Goal: Information Seeking & Learning: Learn about a topic

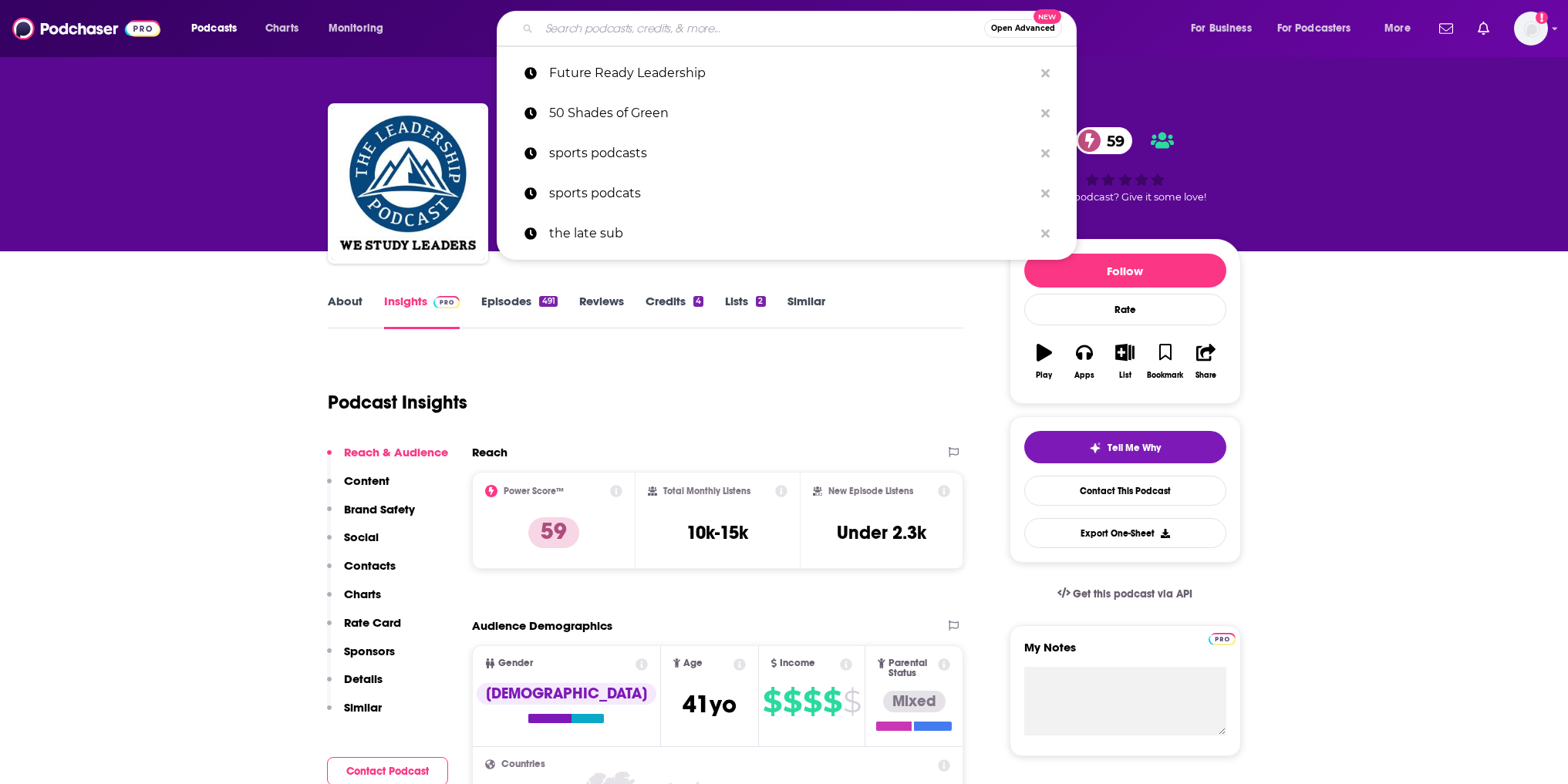
click at [594, 28] on input "Search podcasts, credits, & more..." at bounding box center [762, 28] width 446 height 24
click at [612, 70] on p "Future Ready Leadership" at bounding box center [791, 73] width 484 height 40
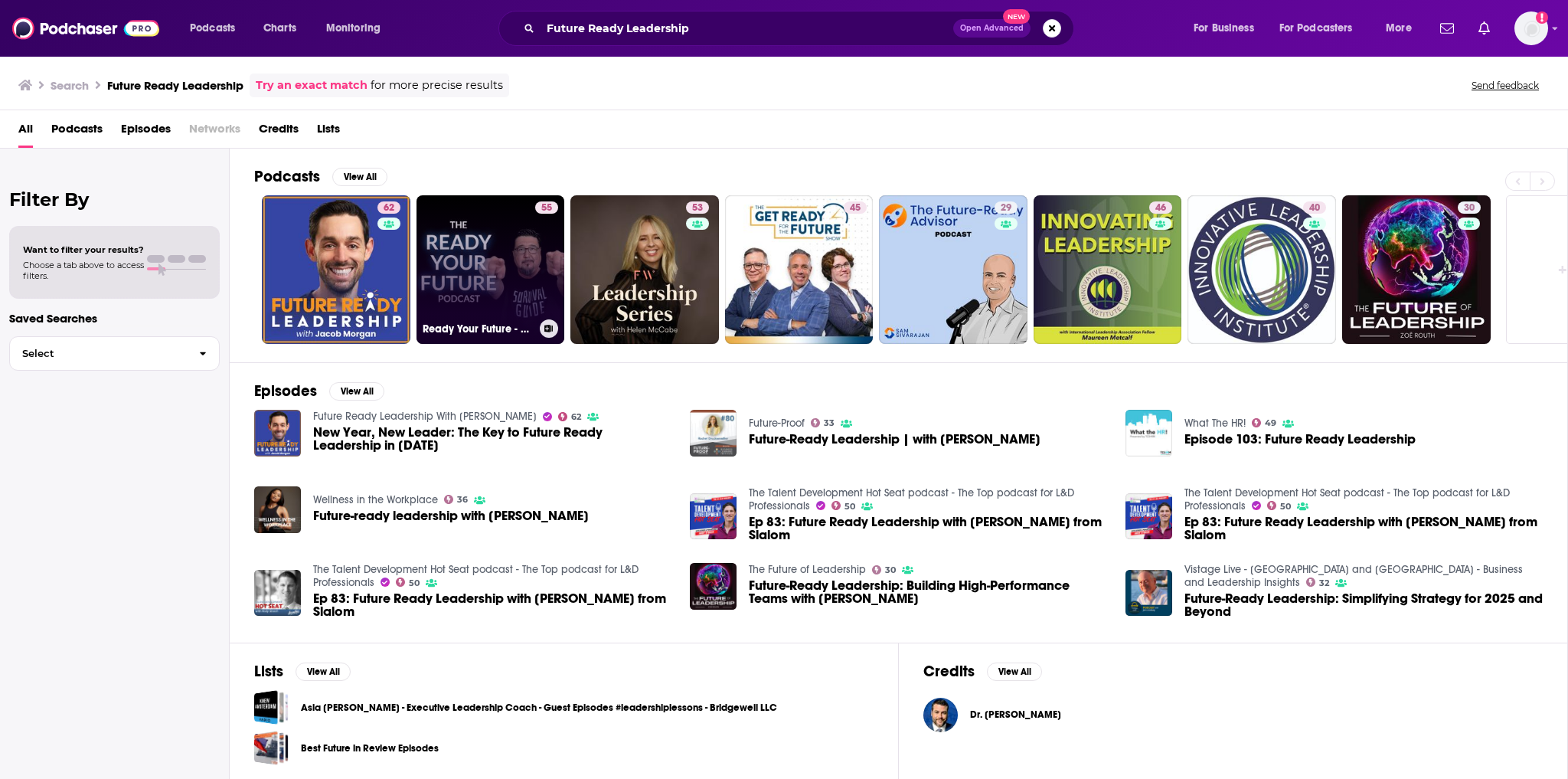
click at [480, 262] on link "55 Ready Your Future - A Prepper Podcast" at bounding box center [490, 269] width 149 height 149
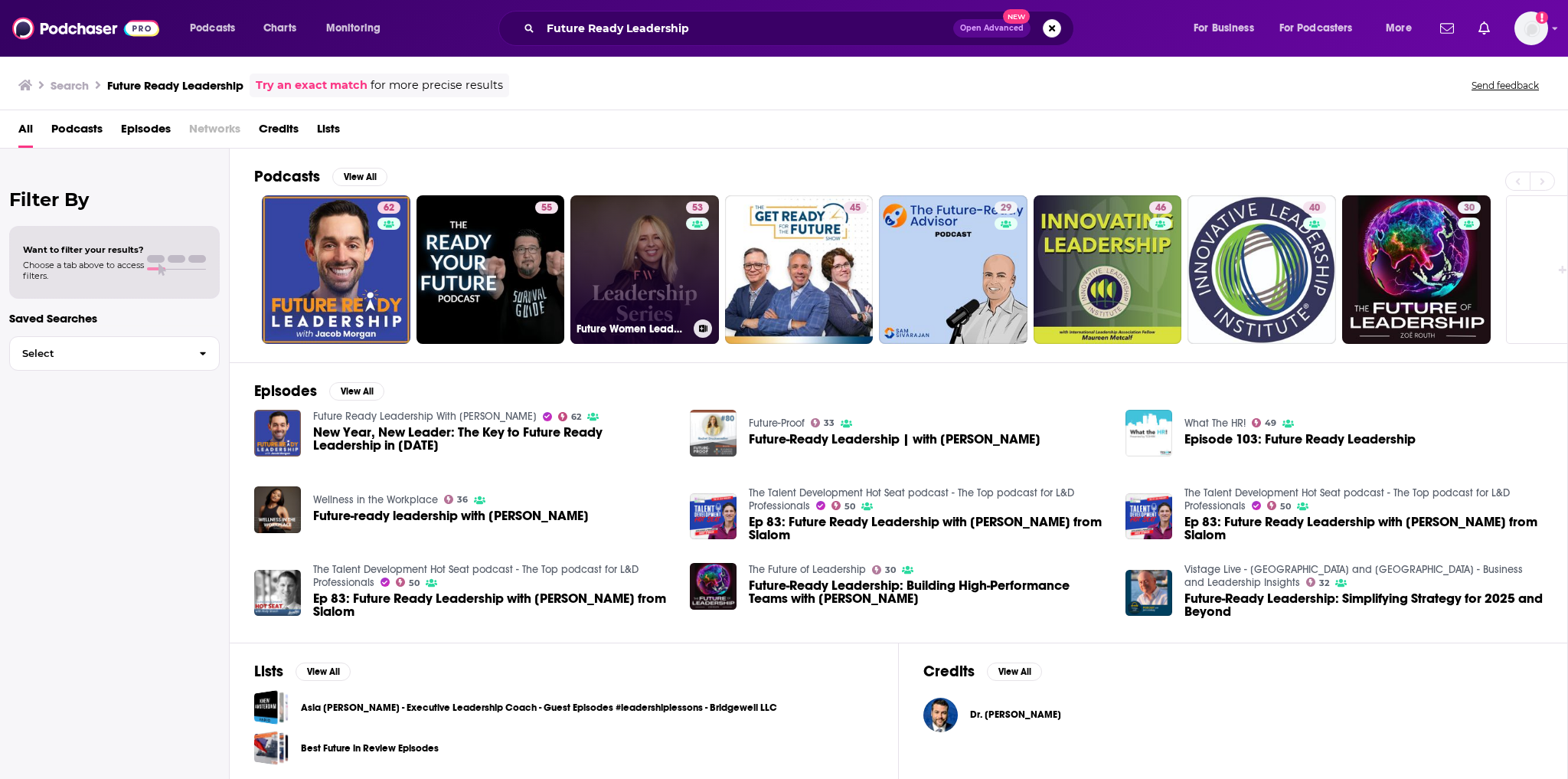
click at [643, 294] on link "53 Future Women Leadership Series" at bounding box center [644, 269] width 149 height 149
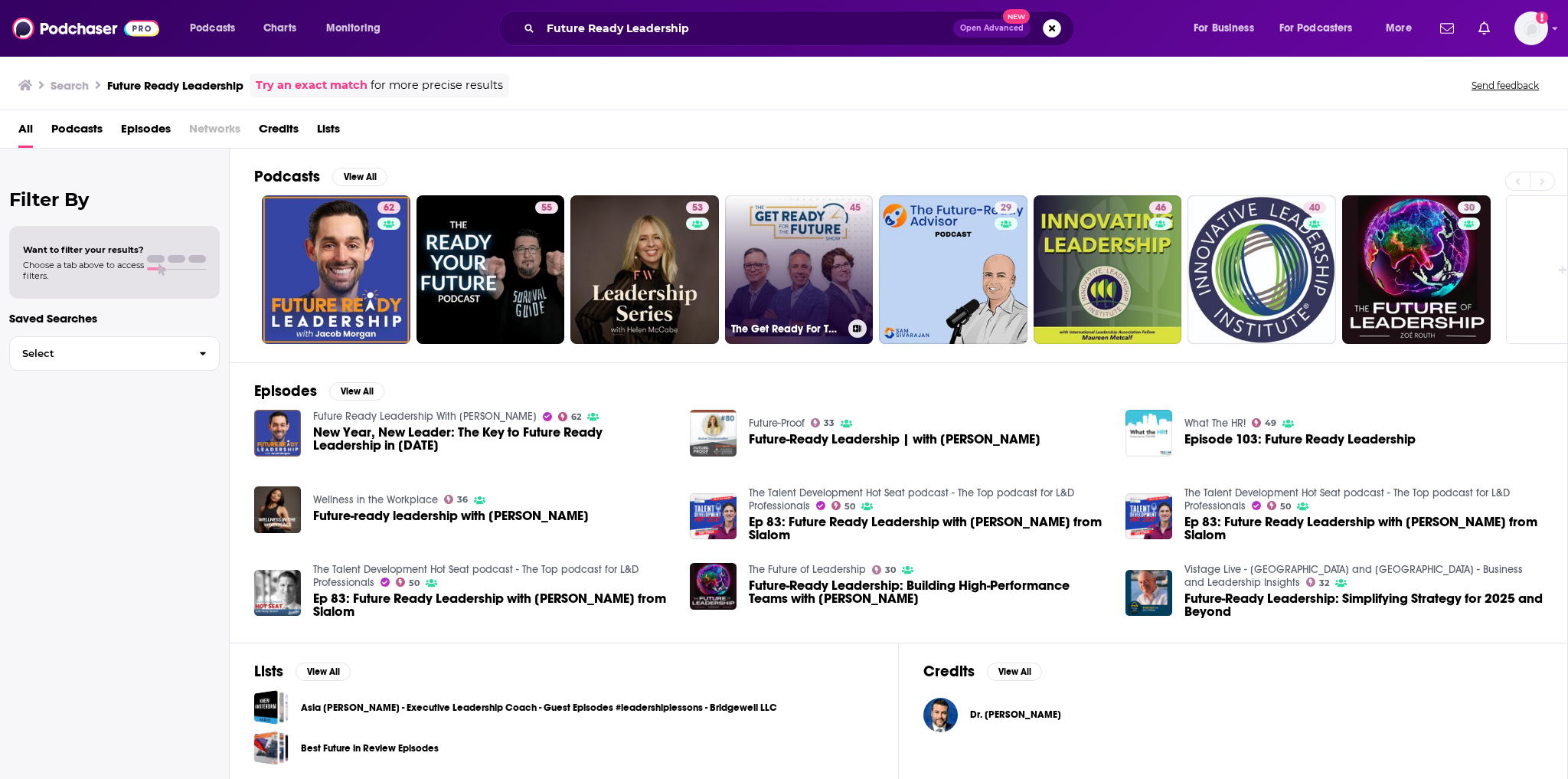
click at [825, 273] on link "45 The Get Ready For The Future Show" at bounding box center [799, 269] width 149 height 149
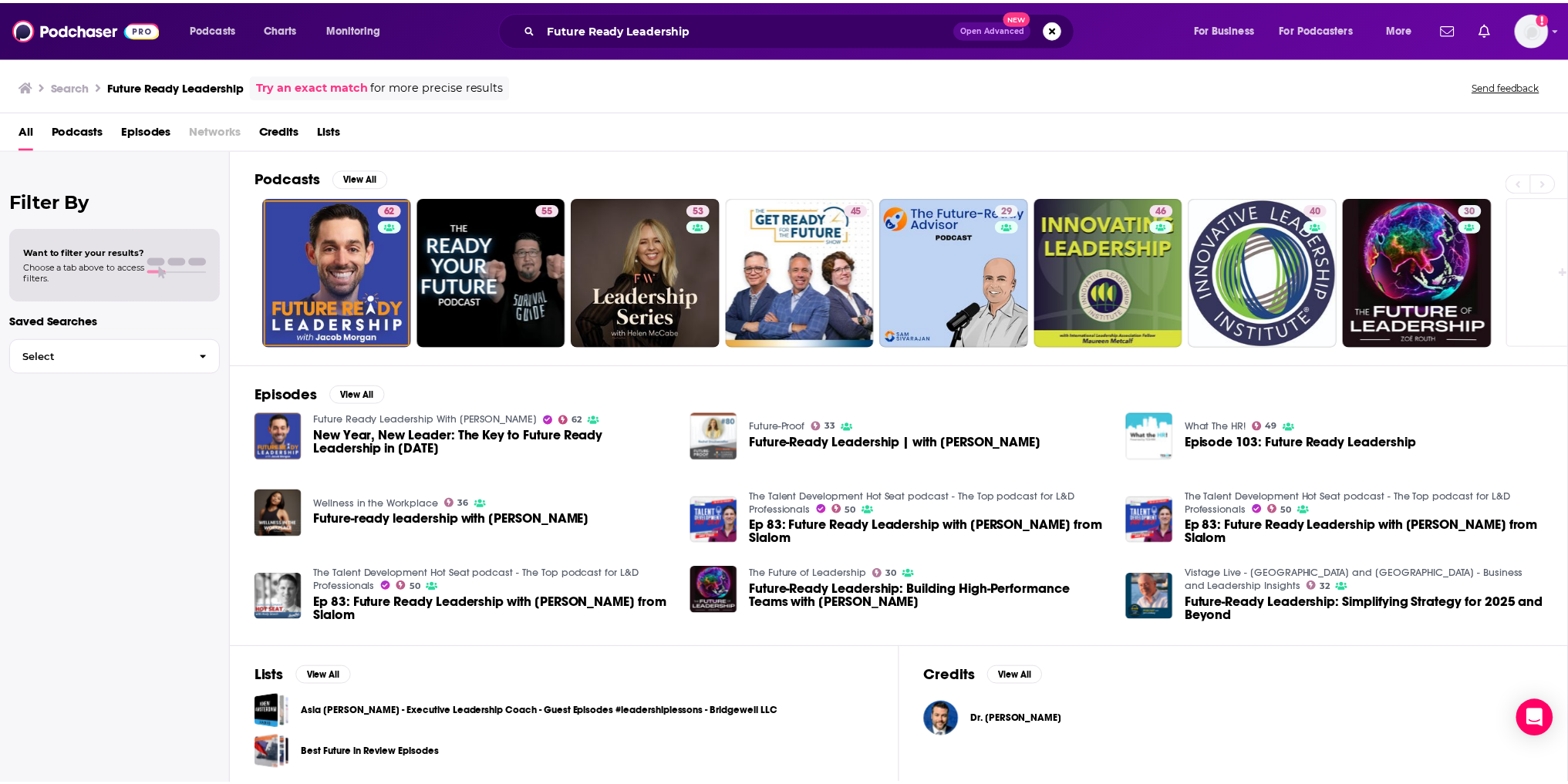
scroll to position [2, 0]
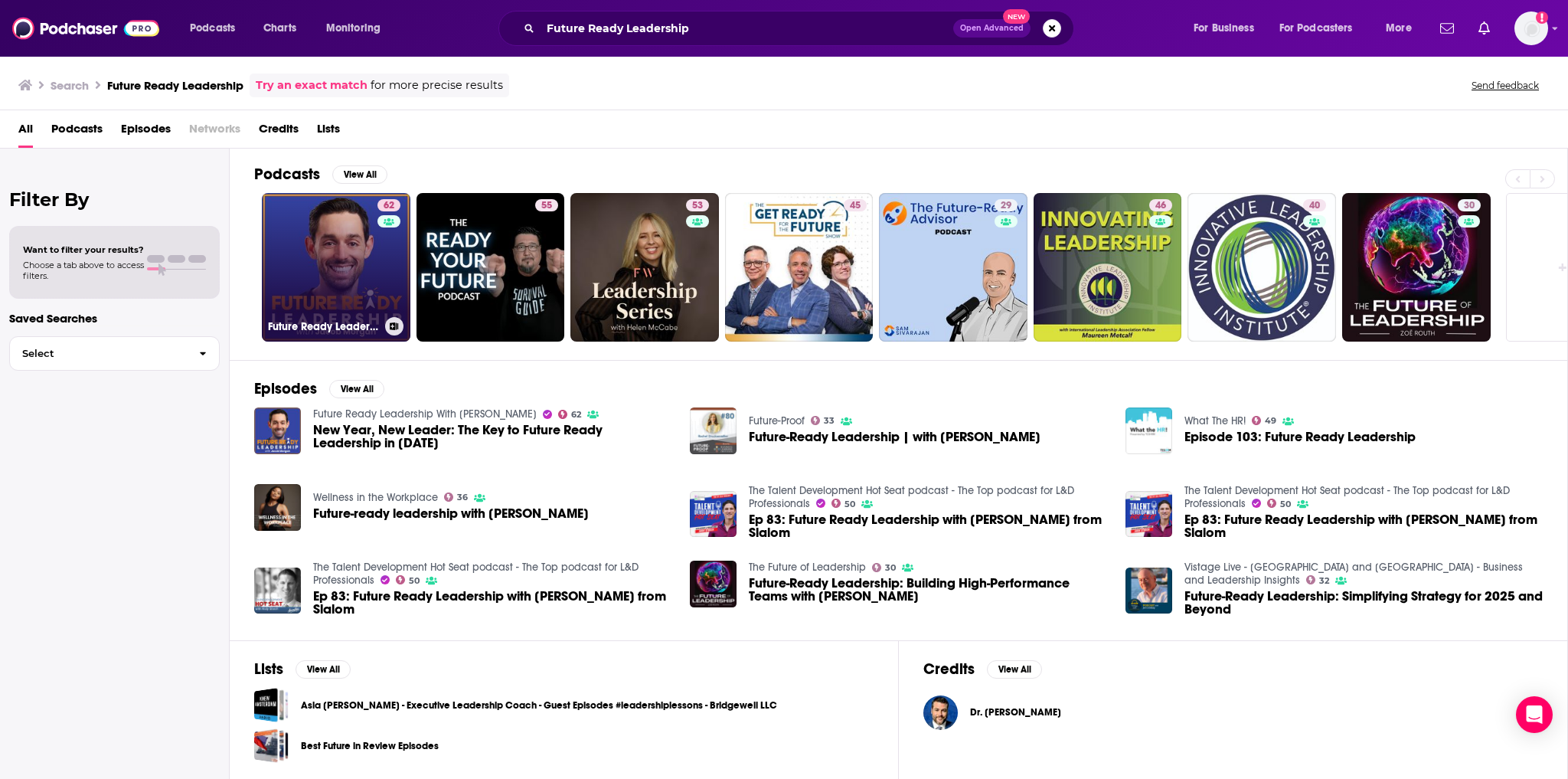
click at [344, 274] on link "62 Future Ready Leadership With Jacob Morgan" at bounding box center [336, 267] width 149 height 149
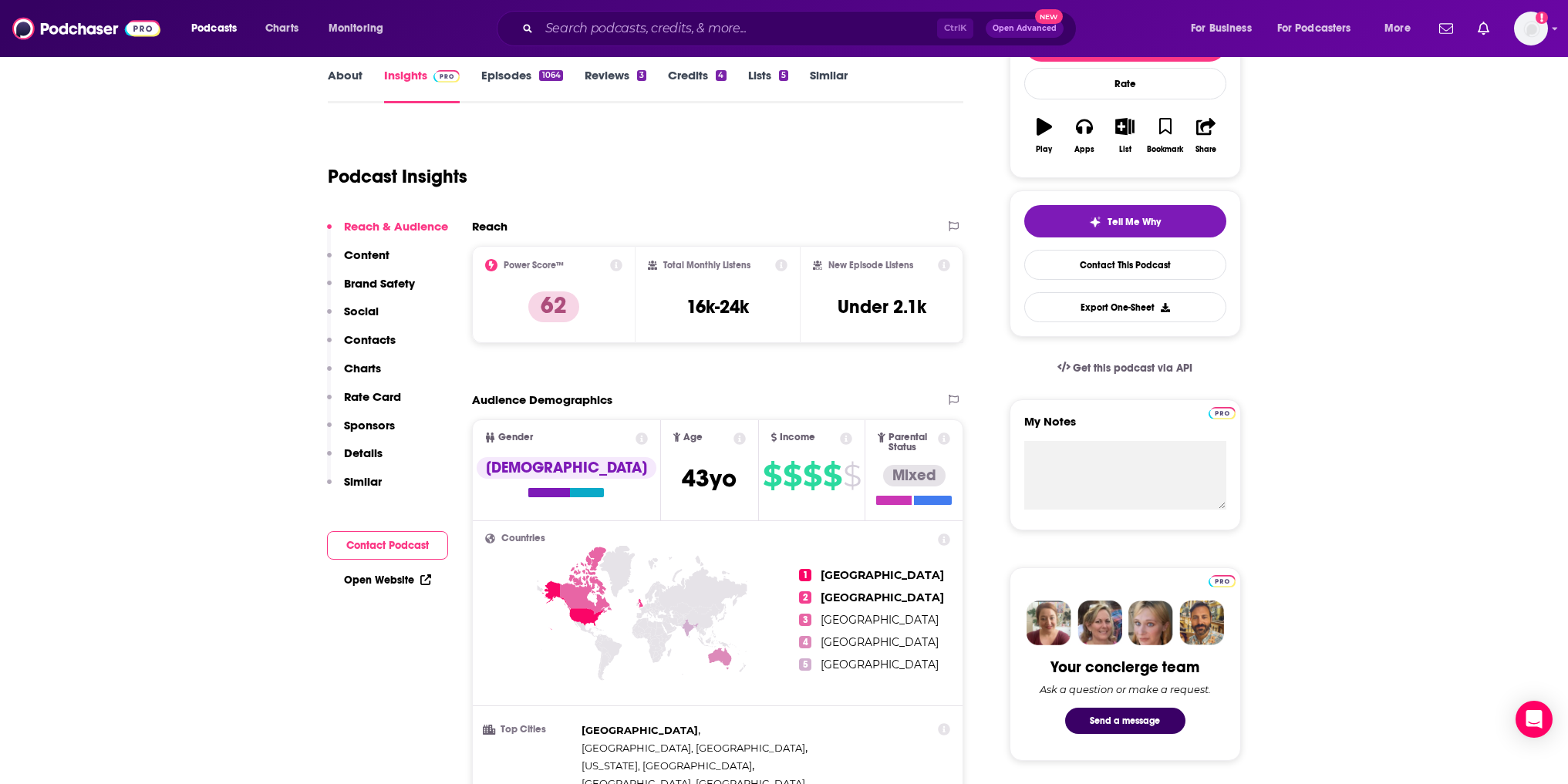
scroll to position [231, 0]
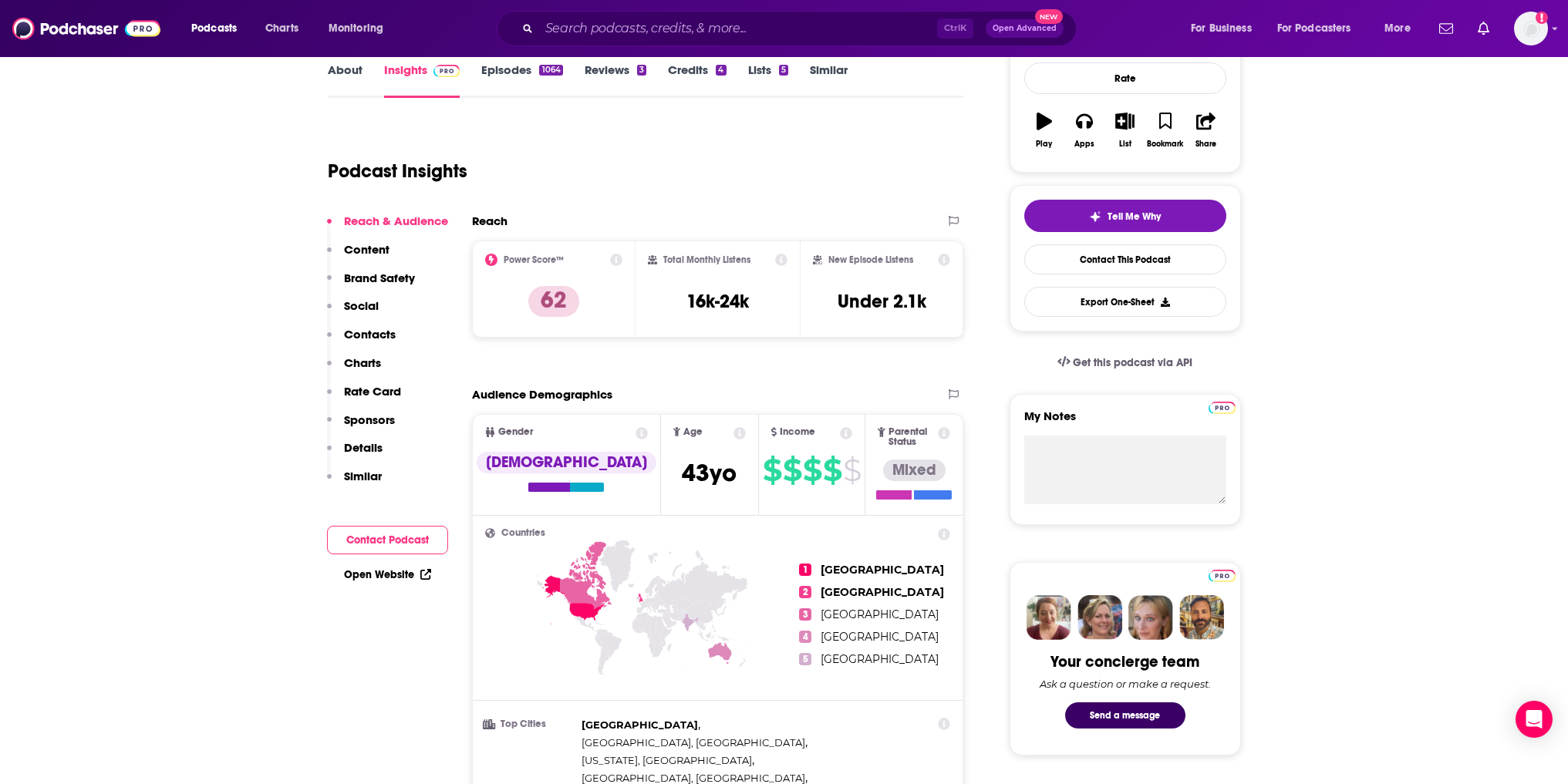
click at [777, 257] on icon at bounding box center [781, 259] width 13 height 13
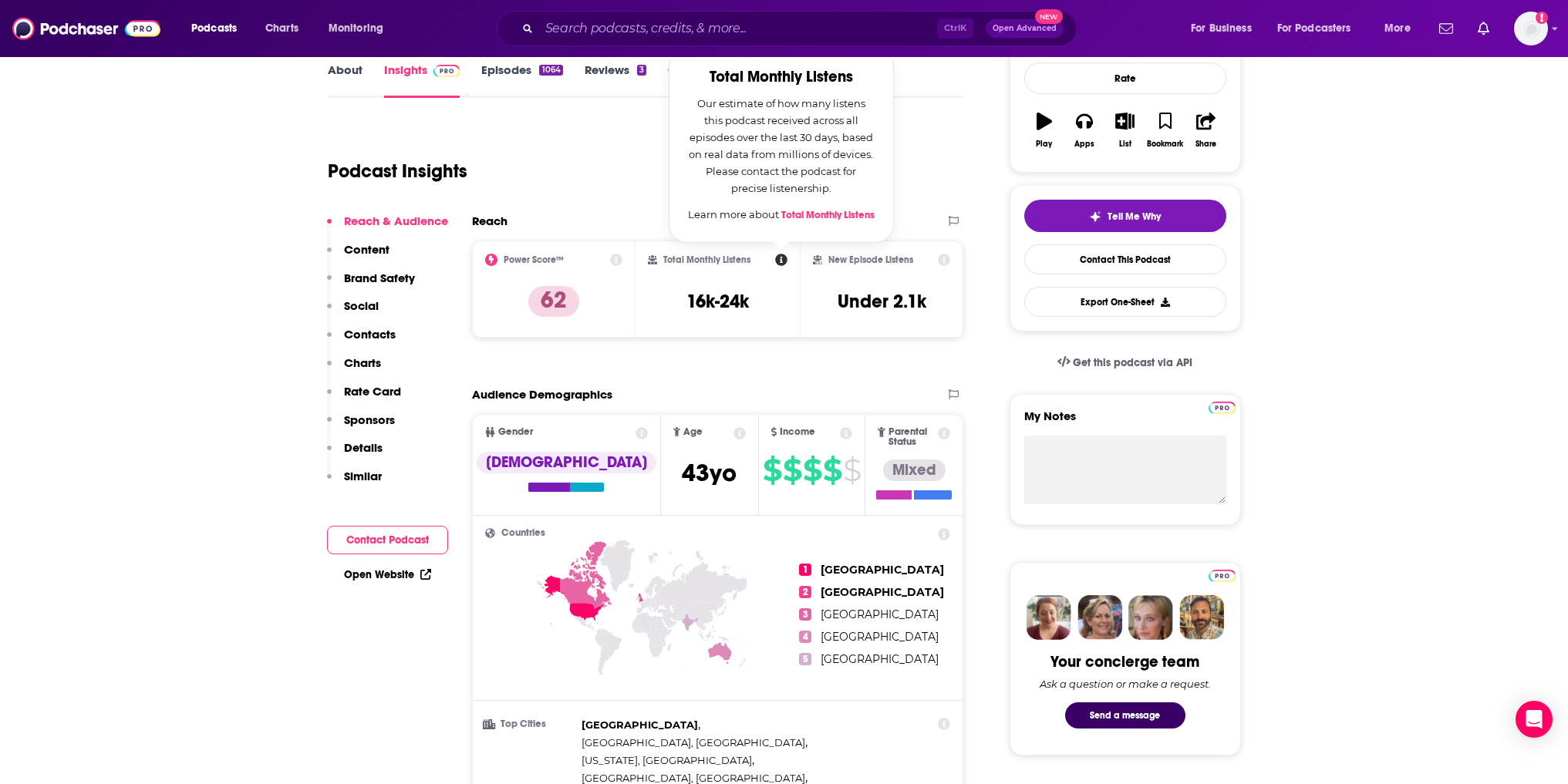
click at [818, 218] on link "Total Monthly Listens" at bounding box center [828, 215] width 93 height 13
click at [363, 474] on p "Similar" at bounding box center [362, 475] width 38 height 15
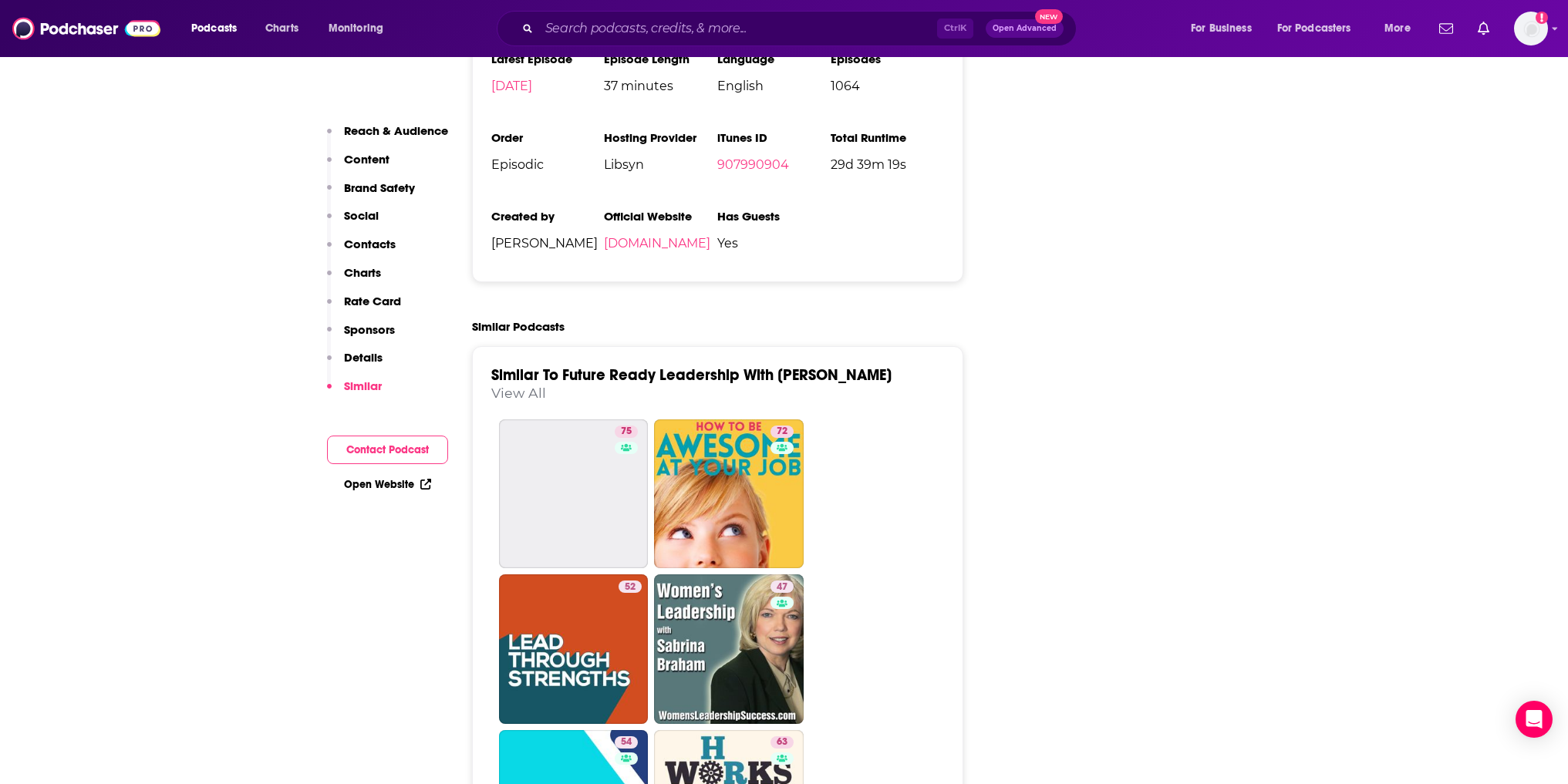
scroll to position [3386, 0]
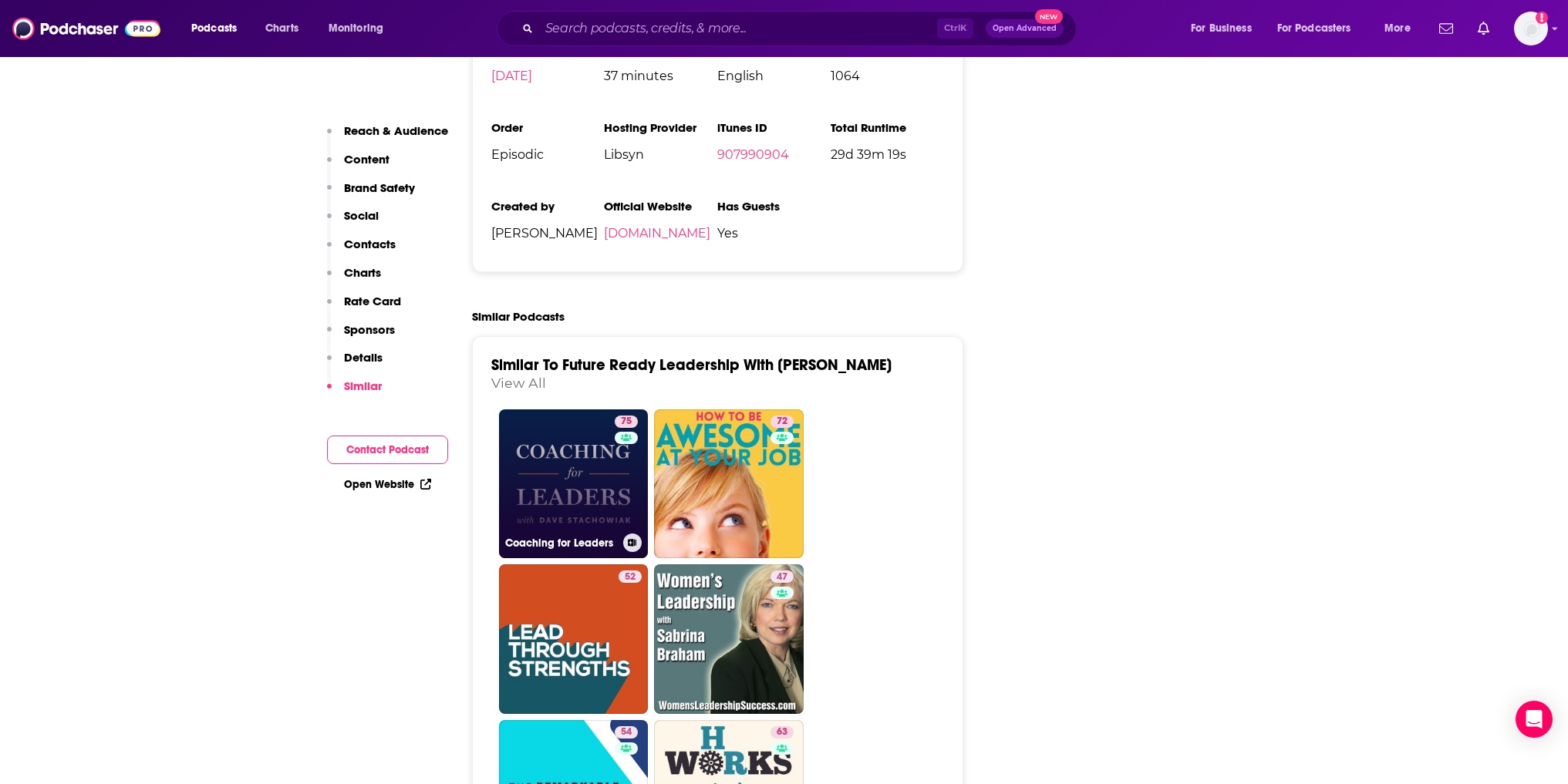
click at [532, 409] on link "75 Coaching for Leaders" at bounding box center [573, 484] width 150 height 150
type input "https://www.podchaser.com/podcasts/coaching-for-leaders-4804"
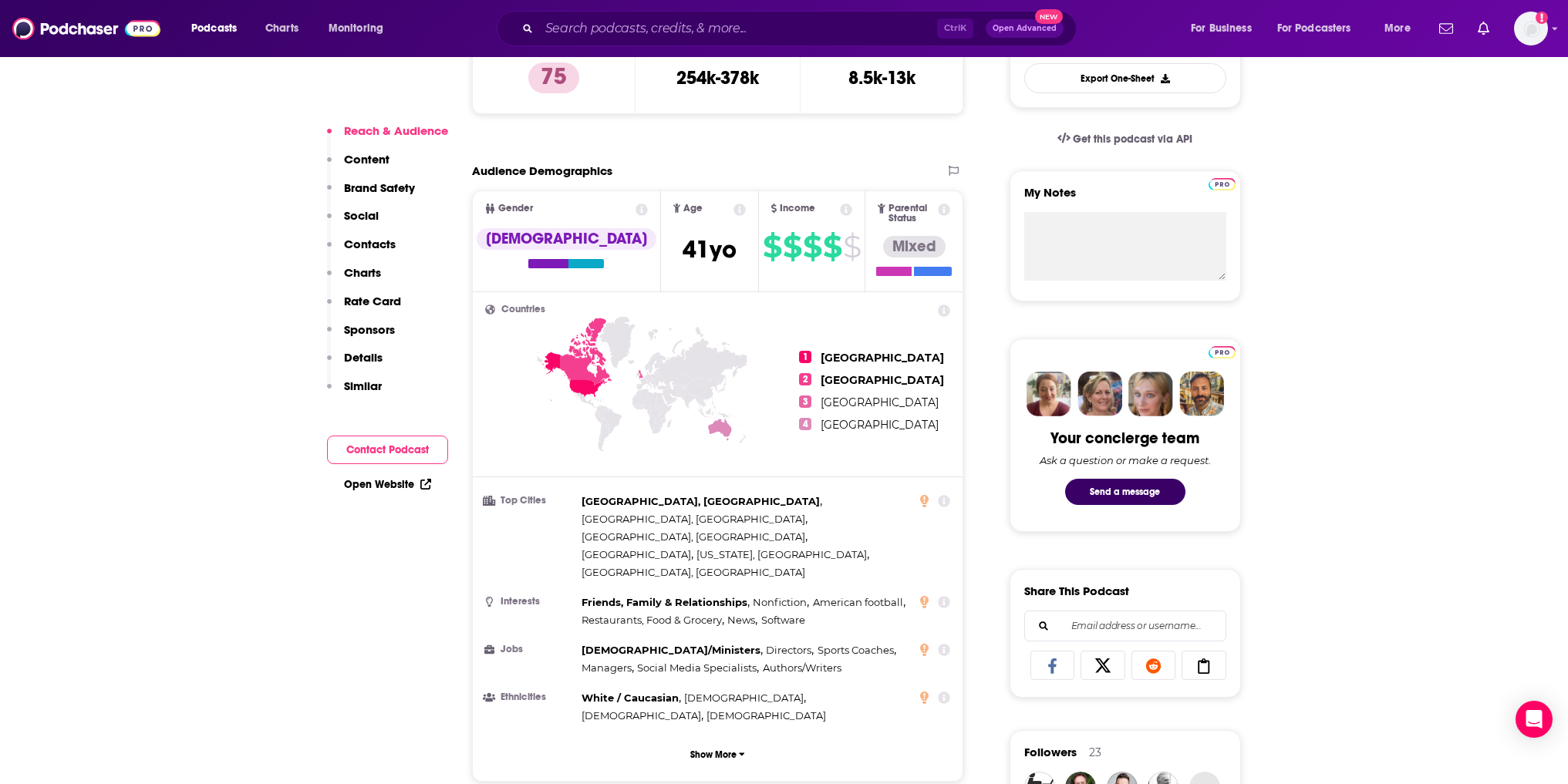
scroll to position [463, 0]
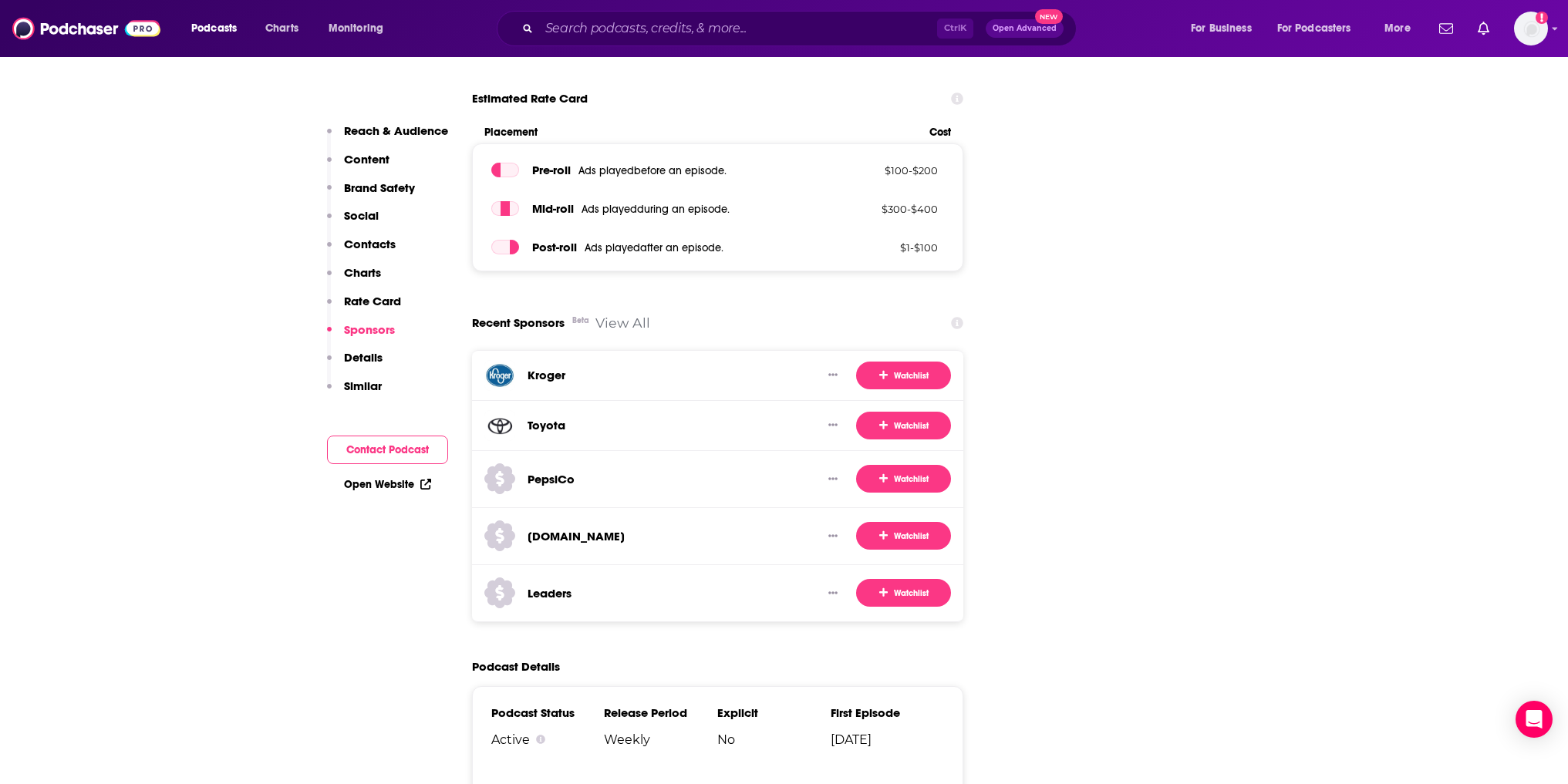
click at [376, 161] on p "Content" at bounding box center [366, 159] width 46 height 15
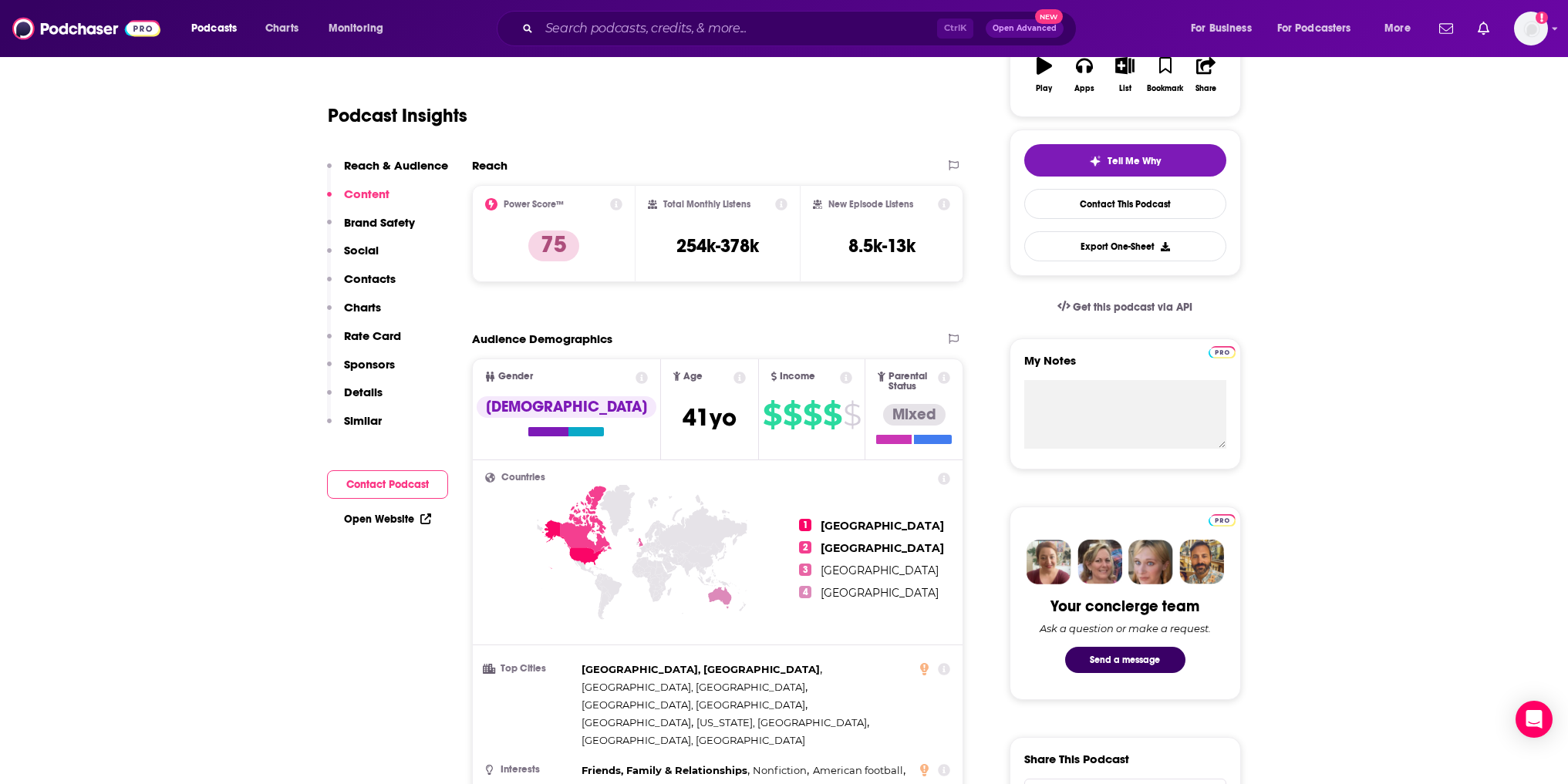
scroll to position [0, 0]
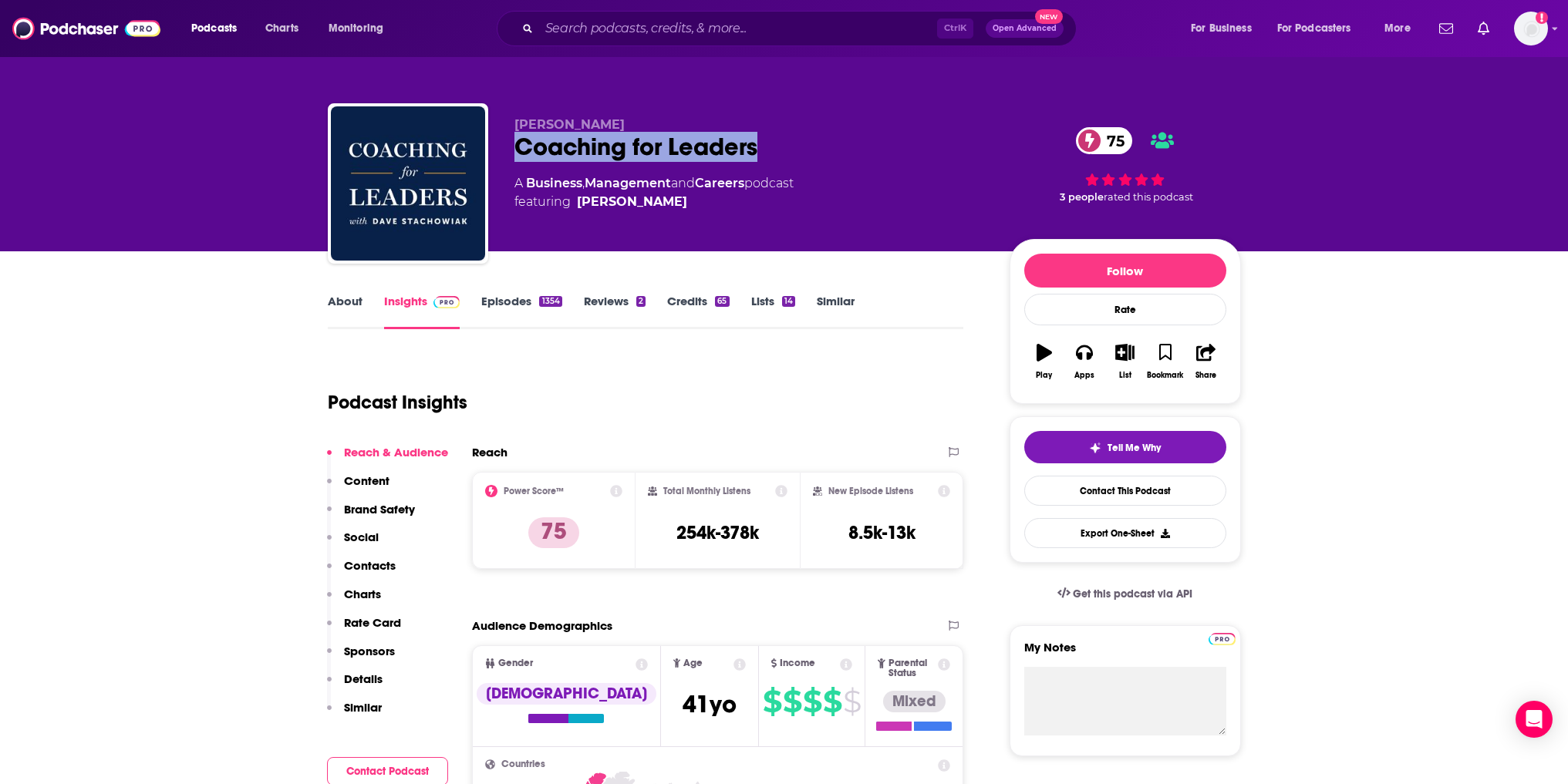
drag, startPoint x: 778, startPoint y: 141, endPoint x: 521, endPoint y: 159, distance: 257.6
click at [521, 159] on div "Coaching for Leaders 75" at bounding box center [750, 146] width 471 height 30
click at [507, 305] on link "Episodes 1354" at bounding box center [521, 311] width 80 height 36
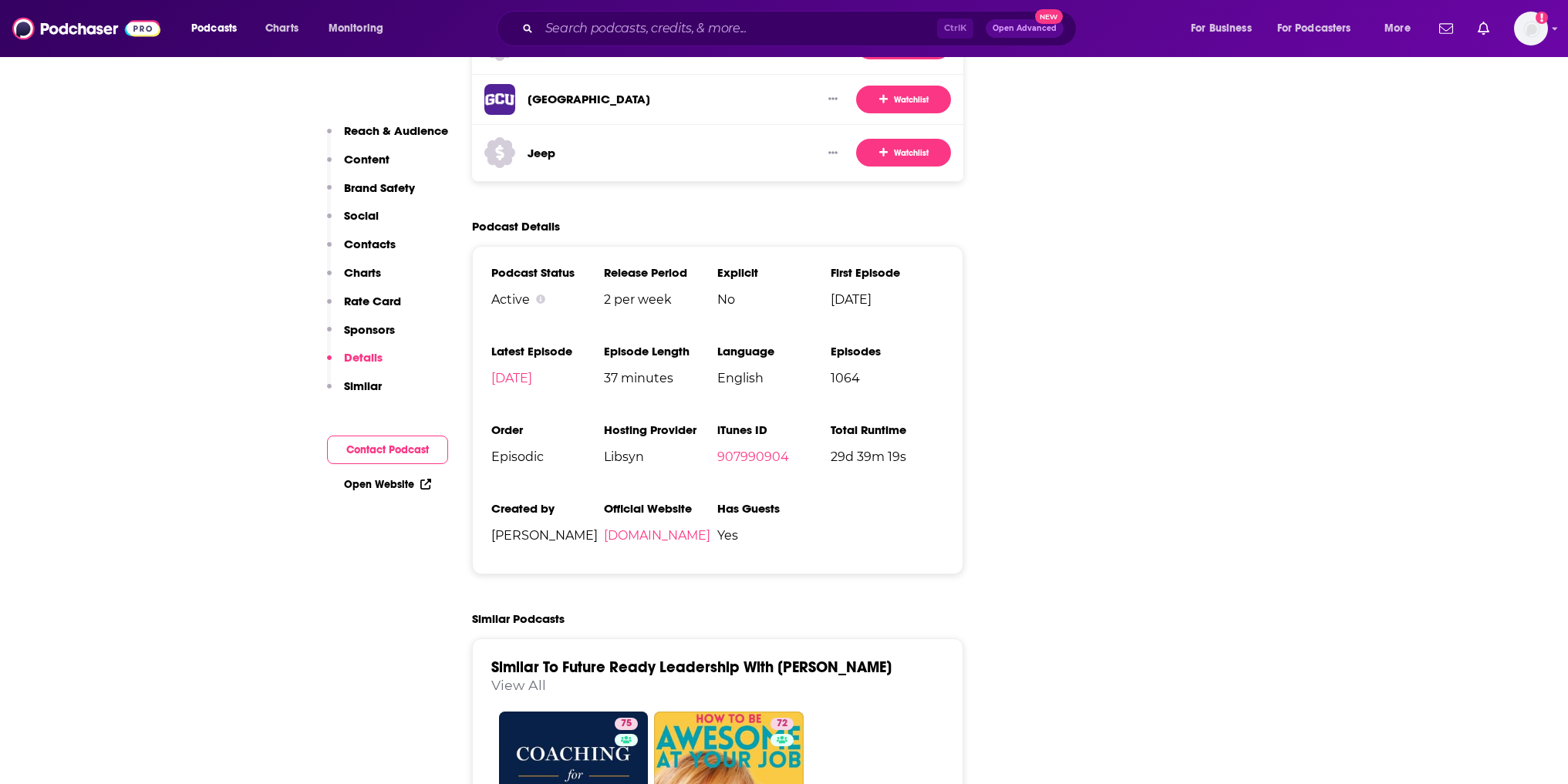
scroll to position [3546, 0]
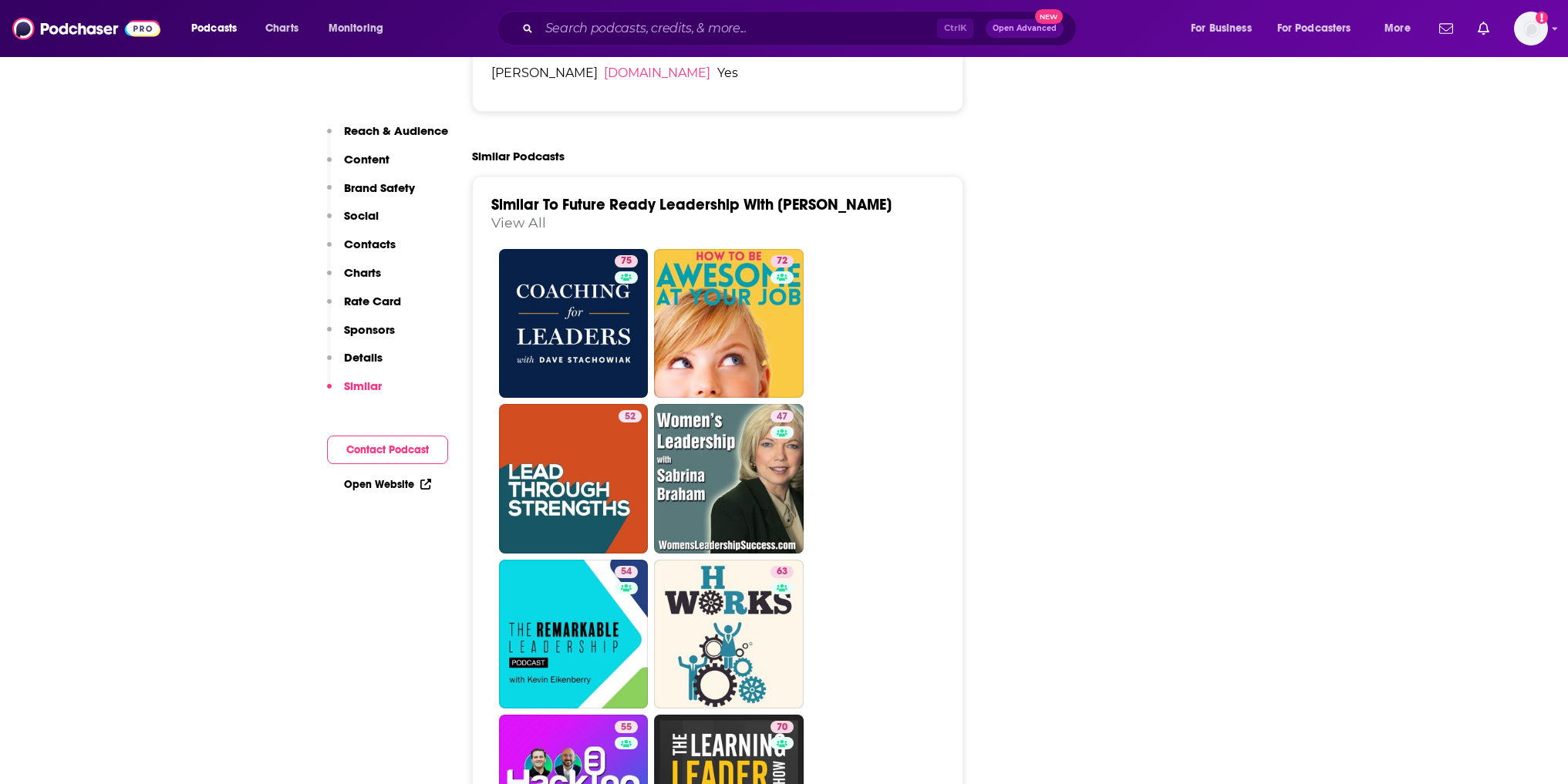
click at [524, 214] on link "View All" at bounding box center [518, 222] width 55 height 16
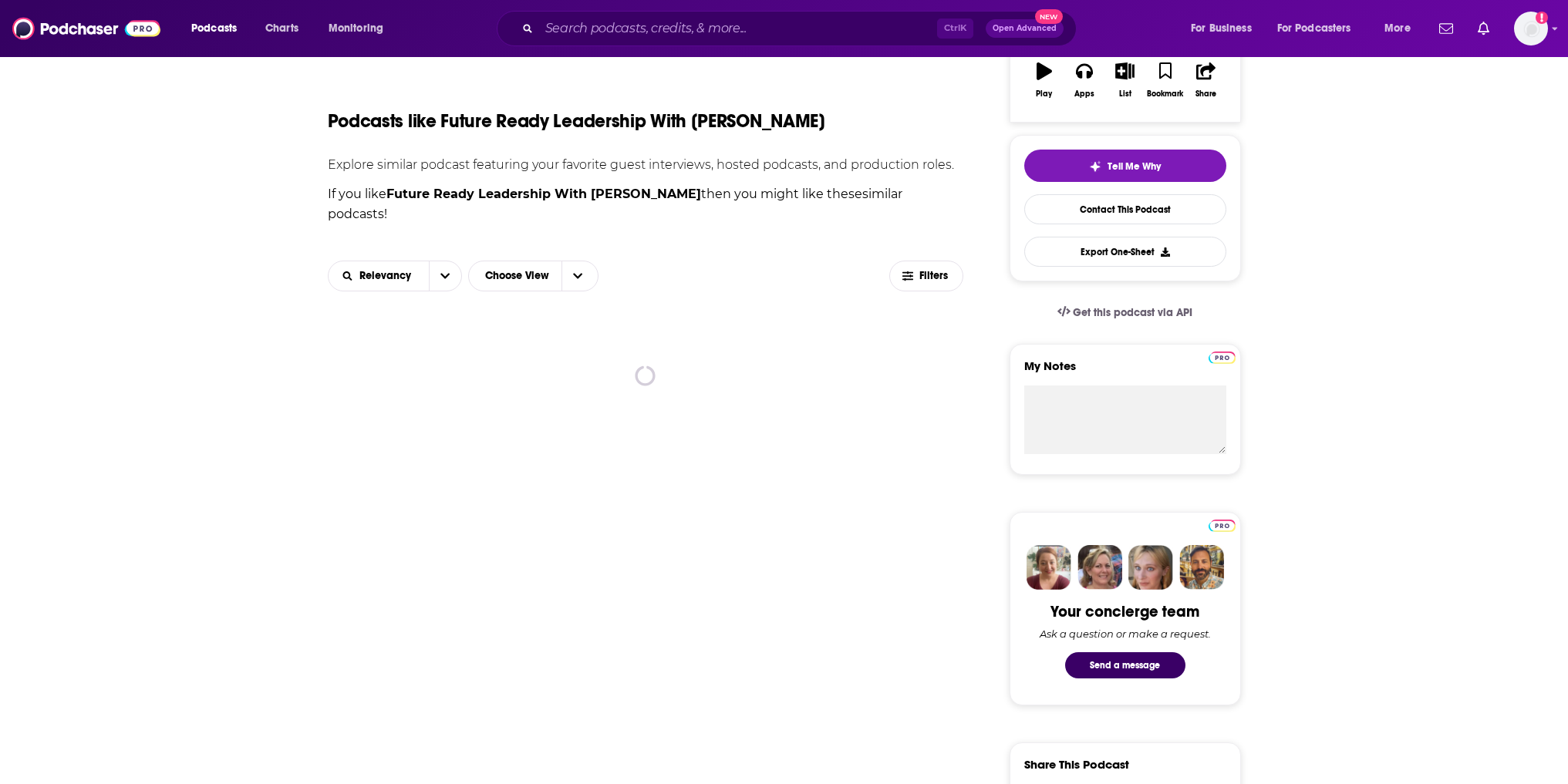
scroll to position [309, 0]
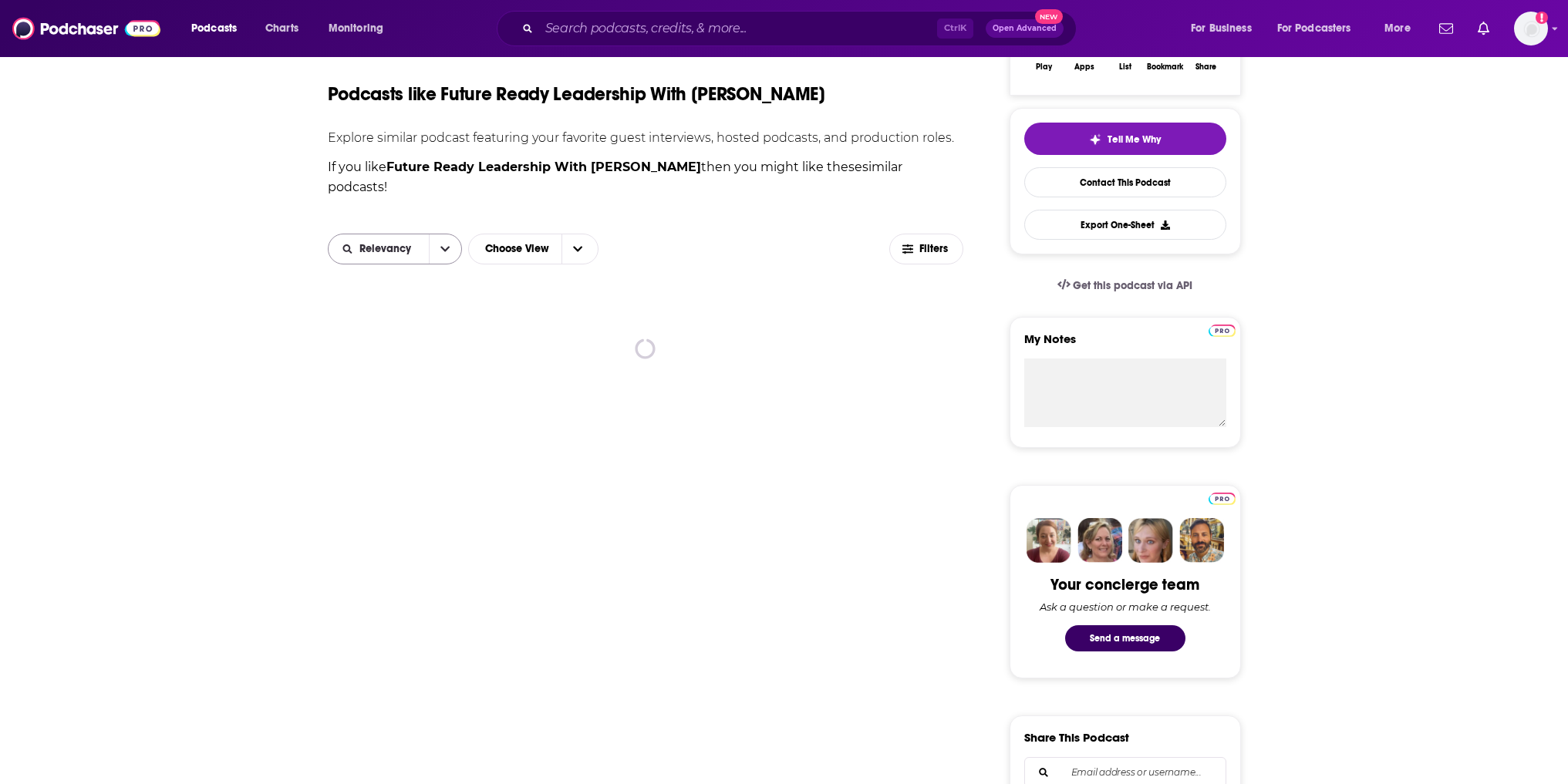
click at [436, 236] on button "open menu" at bounding box center [445, 249] width 32 height 29
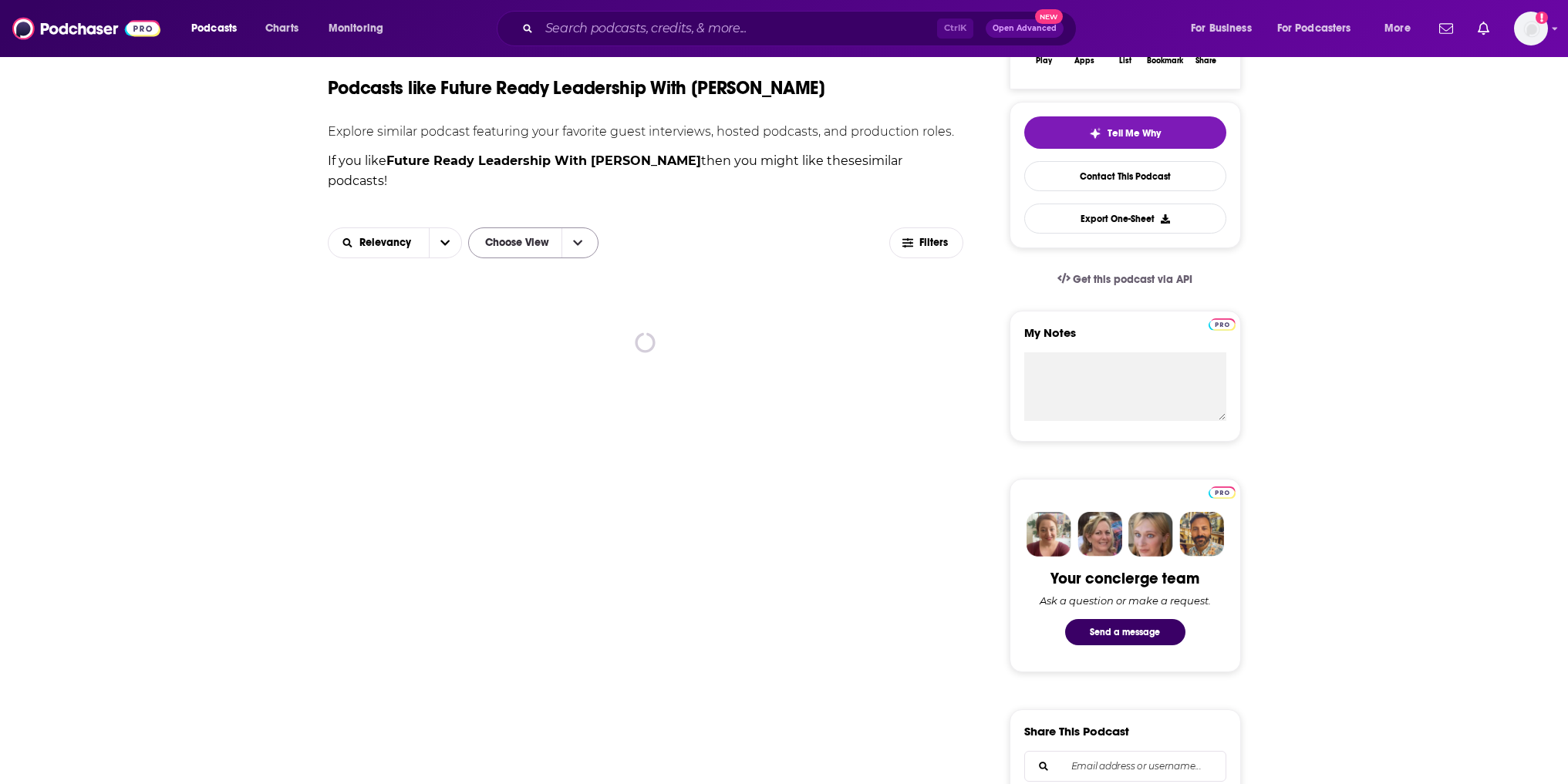
scroll to position [231, 0]
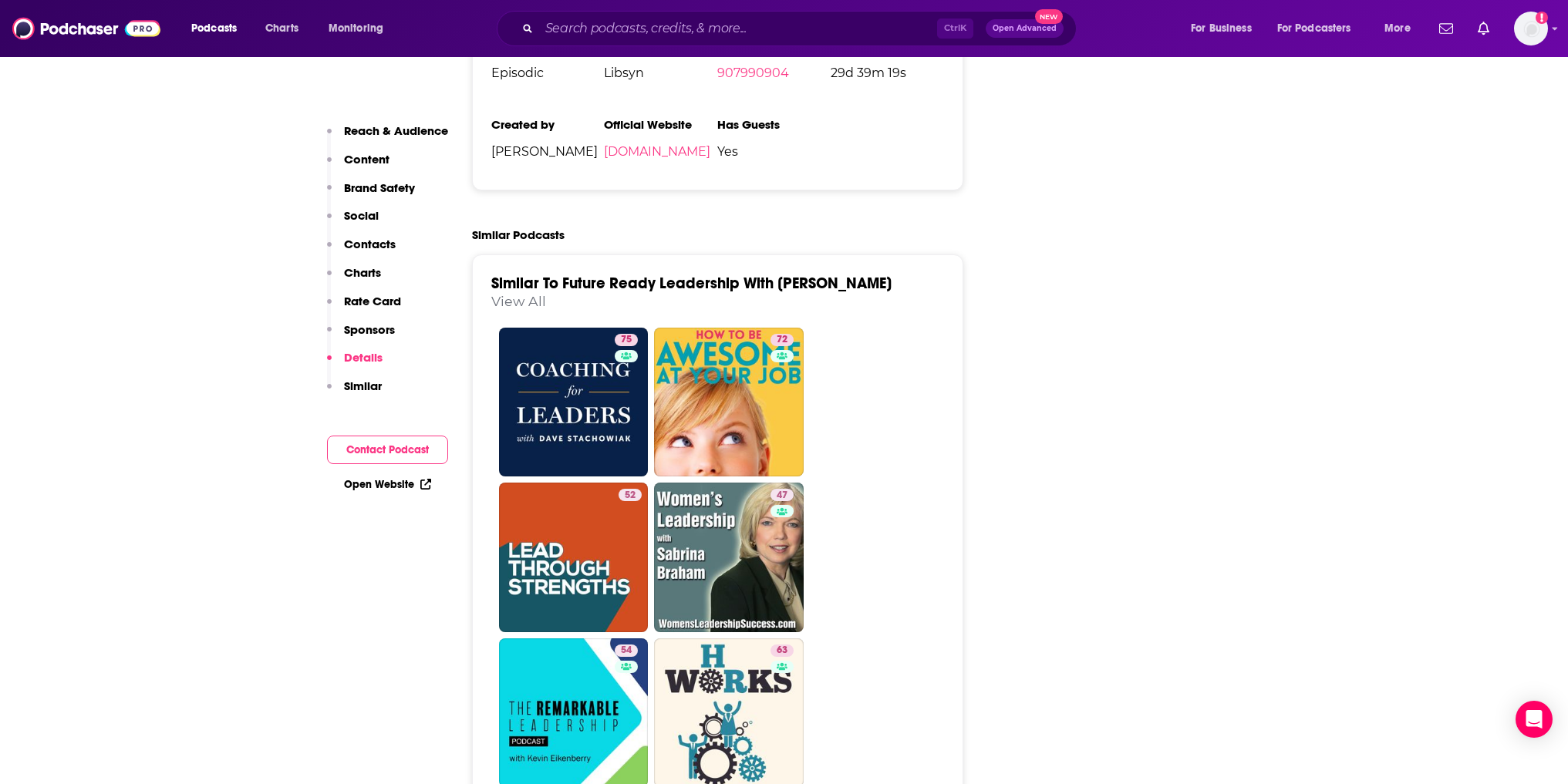
scroll to position [3469, 0]
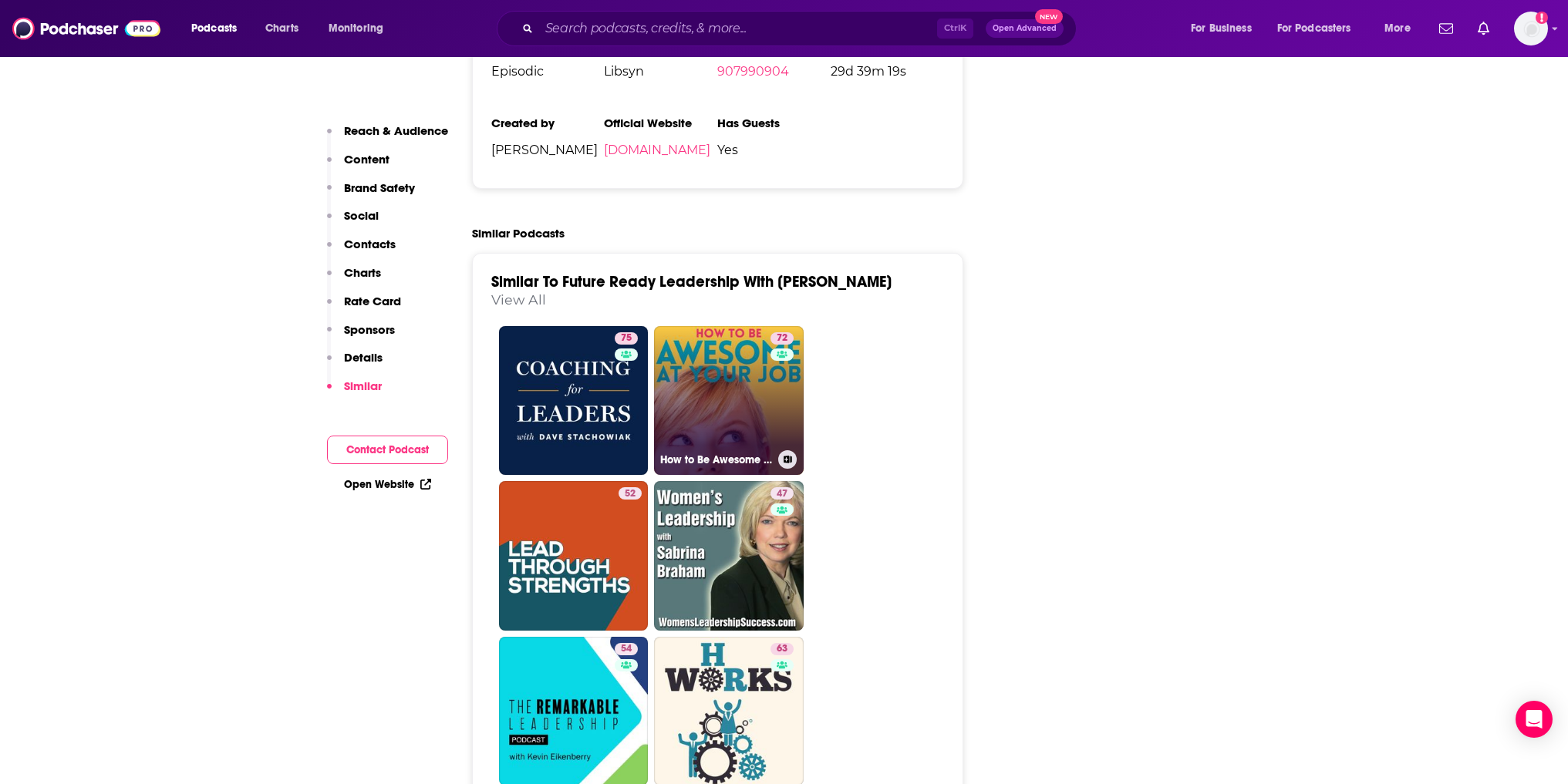
click at [702, 326] on link "72 How to Be Awesome at Your Job" at bounding box center [728, 401] width 150 height 150
type input "[URL][DOMAIN_NAME]"
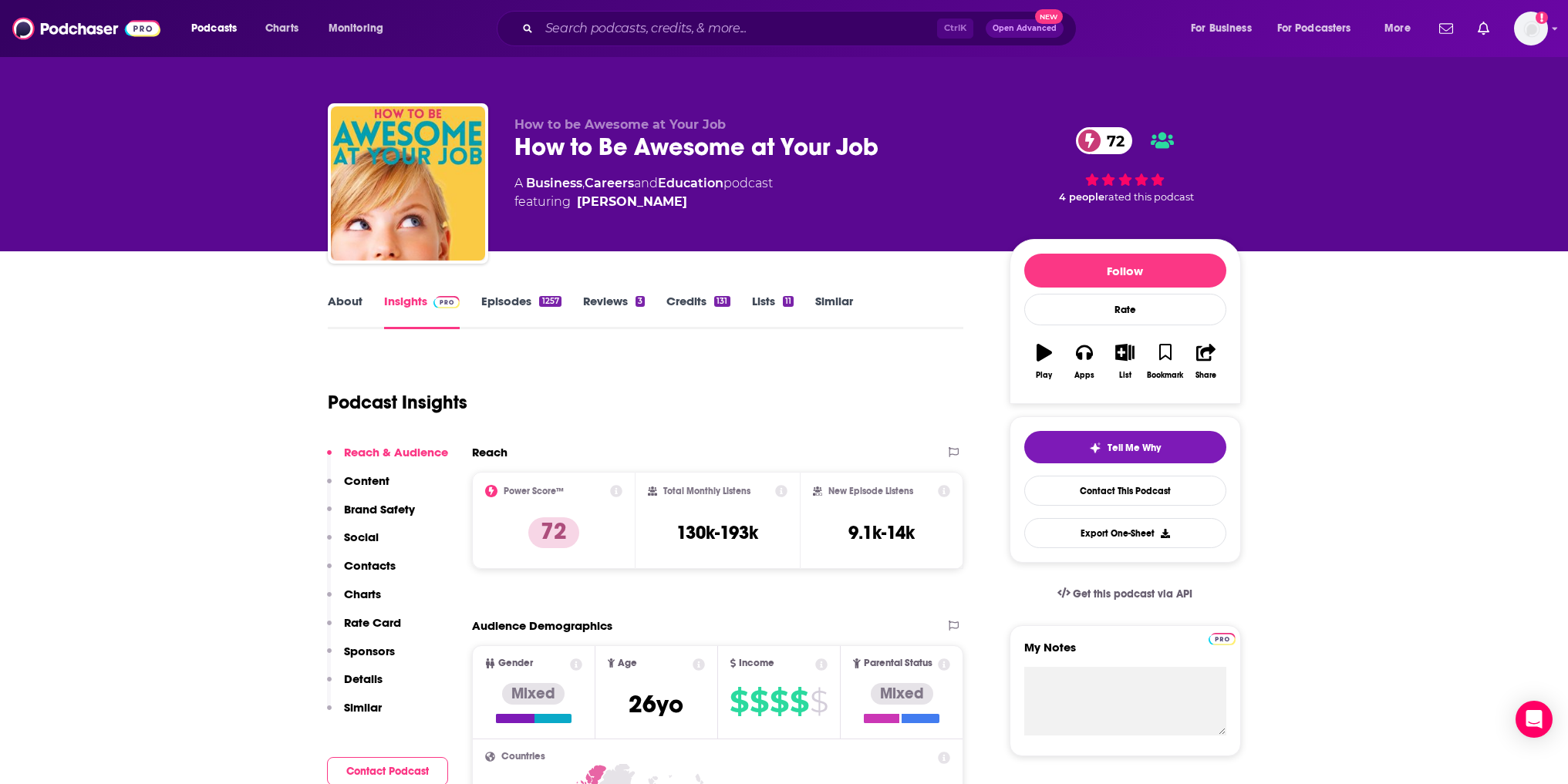
click at [530, 302] on link "Episodes 1257" at bounding box center [521, 311] width 79 height 36
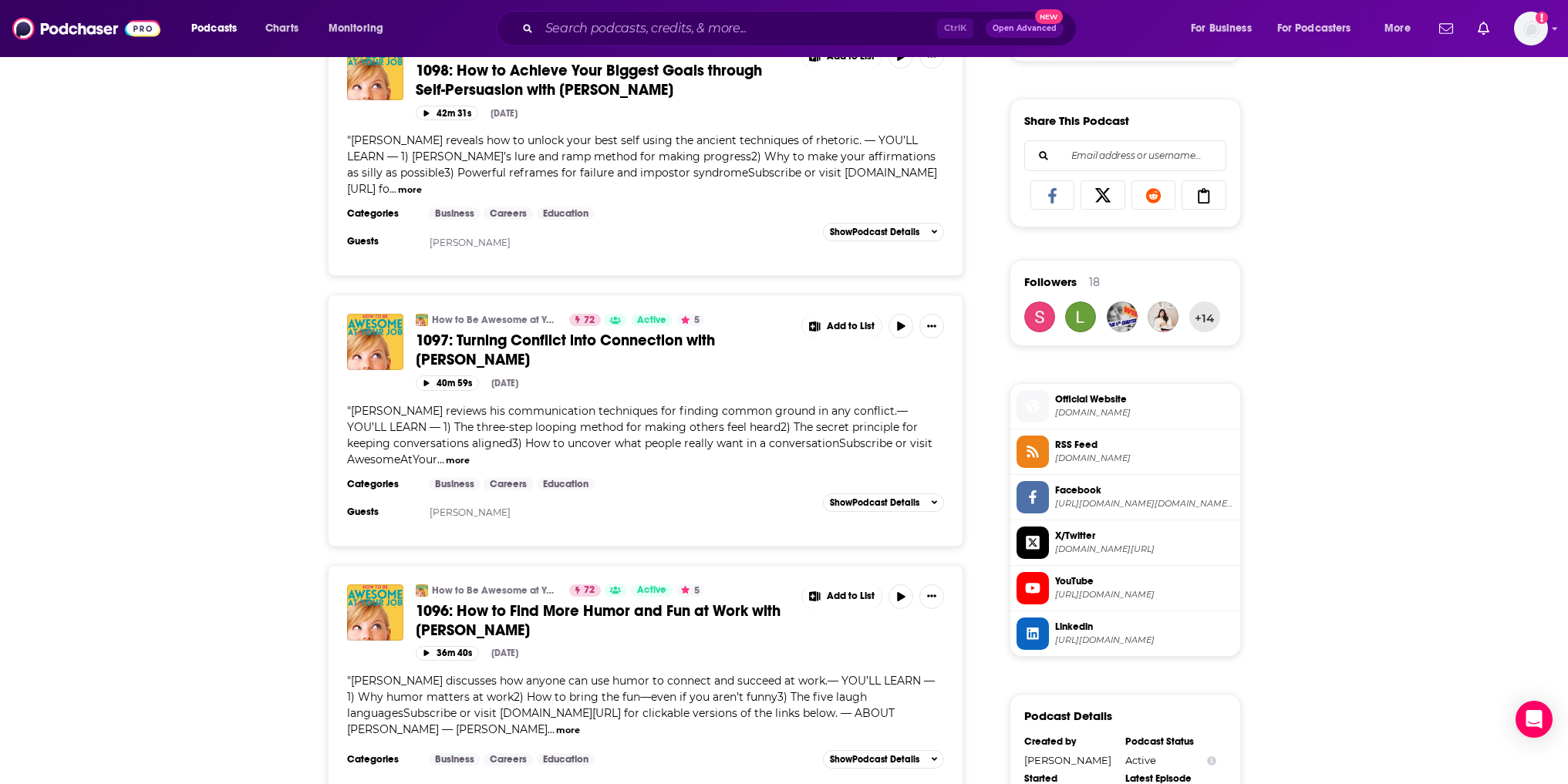
scroll to position [1002, 0]
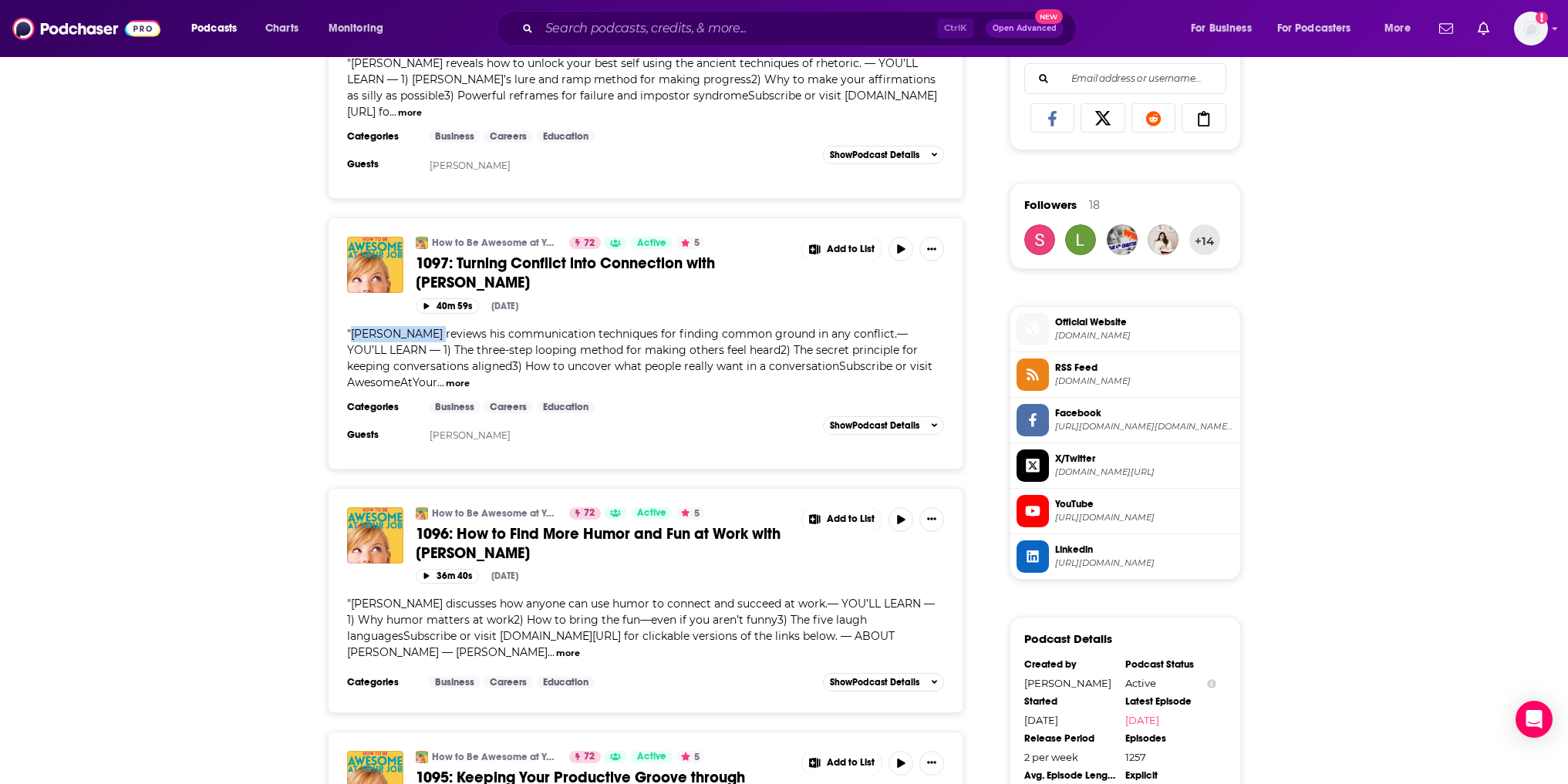
drag, startPoint x: 433, startPoint y: 364, endPoint x: 350, endPoint y: 372, distance: 83.4
click at [350, 372] on span "" [PERSON_NAME] reviews his communication techniques for finding common ground …" at bounding box center [639, 358] width 586 height 63
copy span "[PERSON_NAME]"
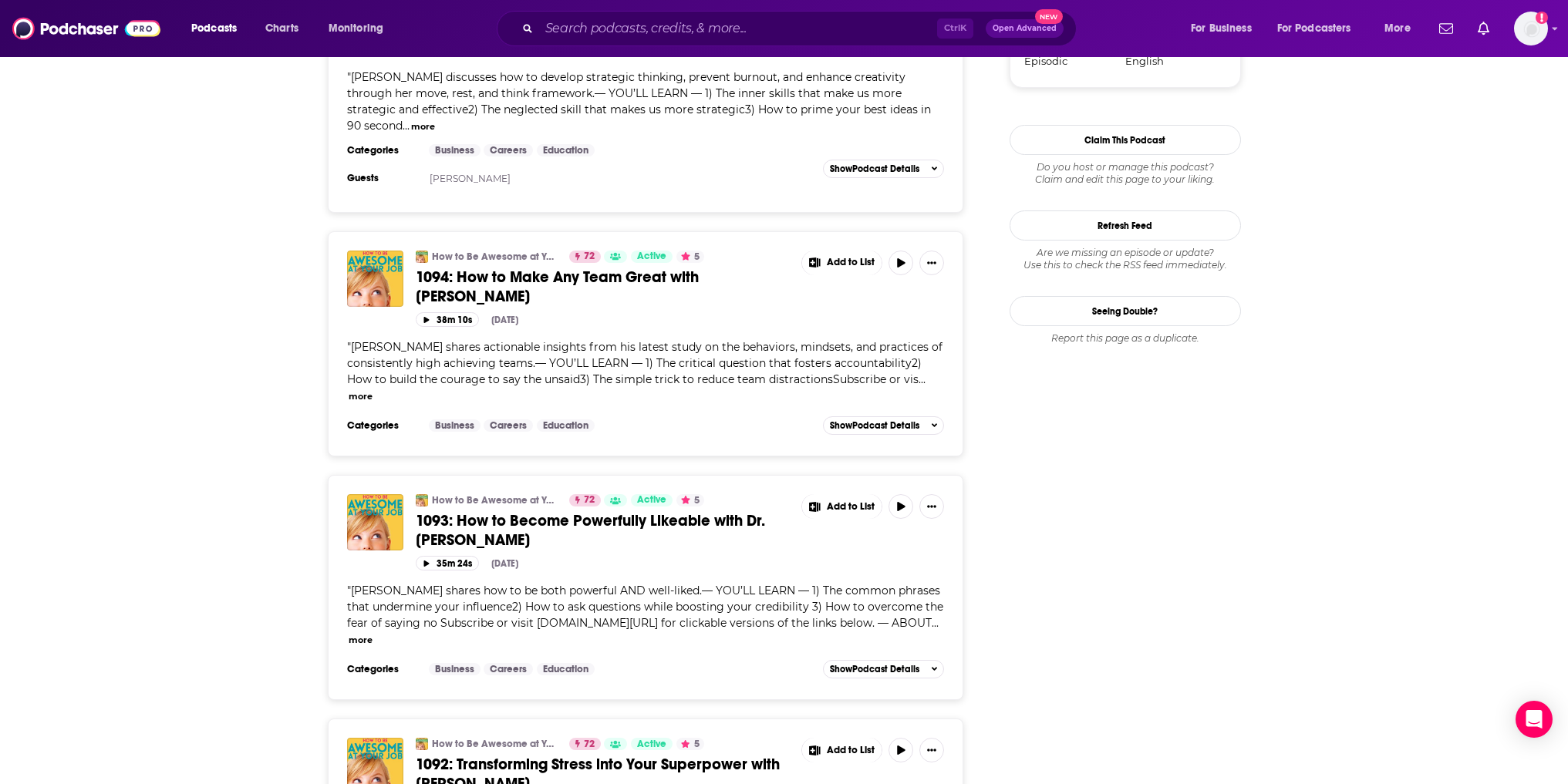
scroll to position [1773, 0]
drag, startPoint x: 430, startPoint y: 377, endPoint x: 353, endPoint y: 378, distance: 77.0
click at [353, 378] on span "[PERSON_NAME] shares actionable insights from his latest study on the behaviors…" at bounding box center [644, 362] width 596 height 46
copy span "[PERSON_NAME]"
click at [523, 385] on span "[PERSON_NAME] shares actionable insights from his latest study on the behaviors…" at bounding box center [644, 362] width 596 height 46
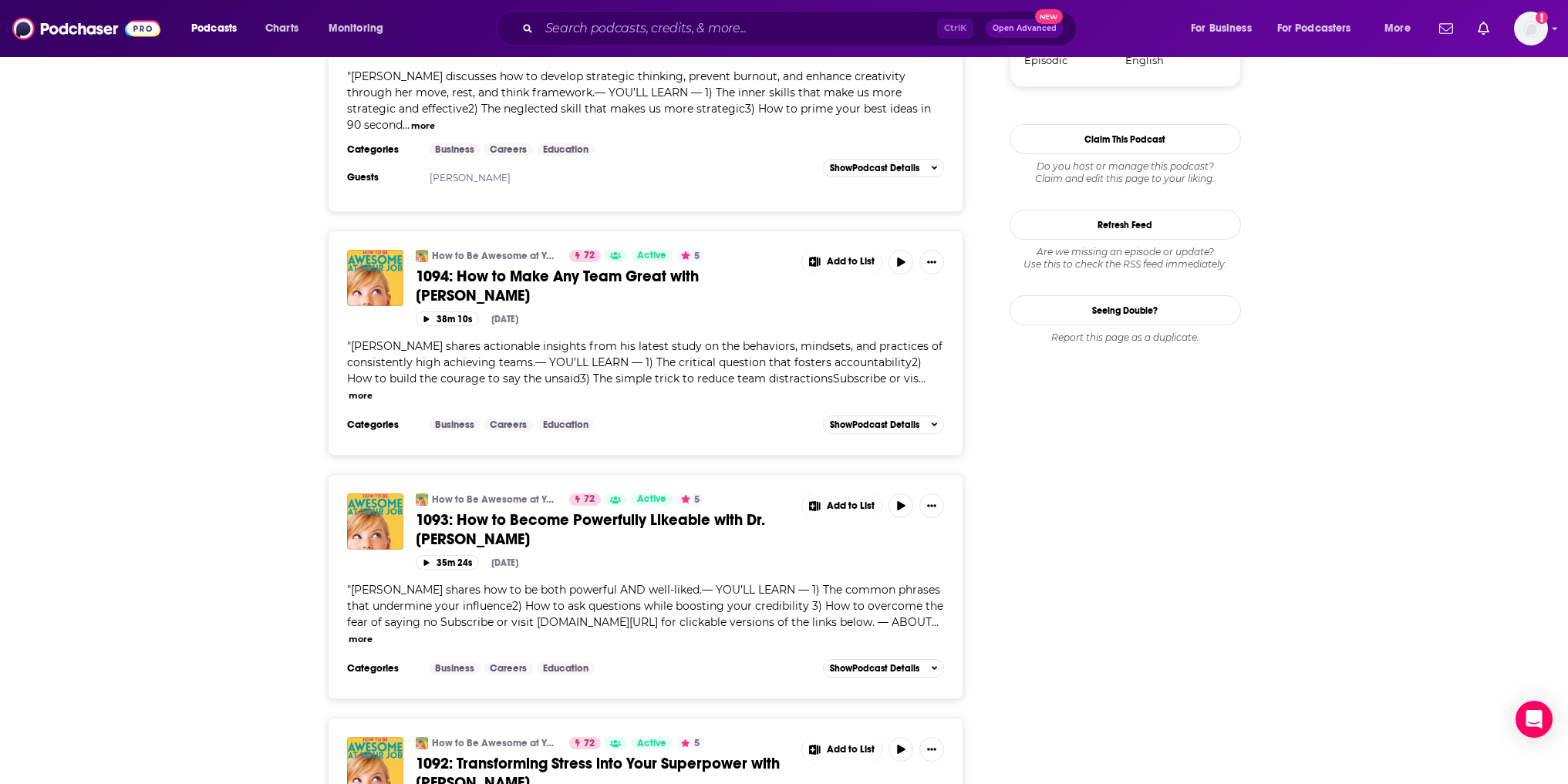
click at [551, 305] on span "1094: How to Make Any Team Great with [PERSON_NAME]" at bounding box center [557, 286] width 283 height 39
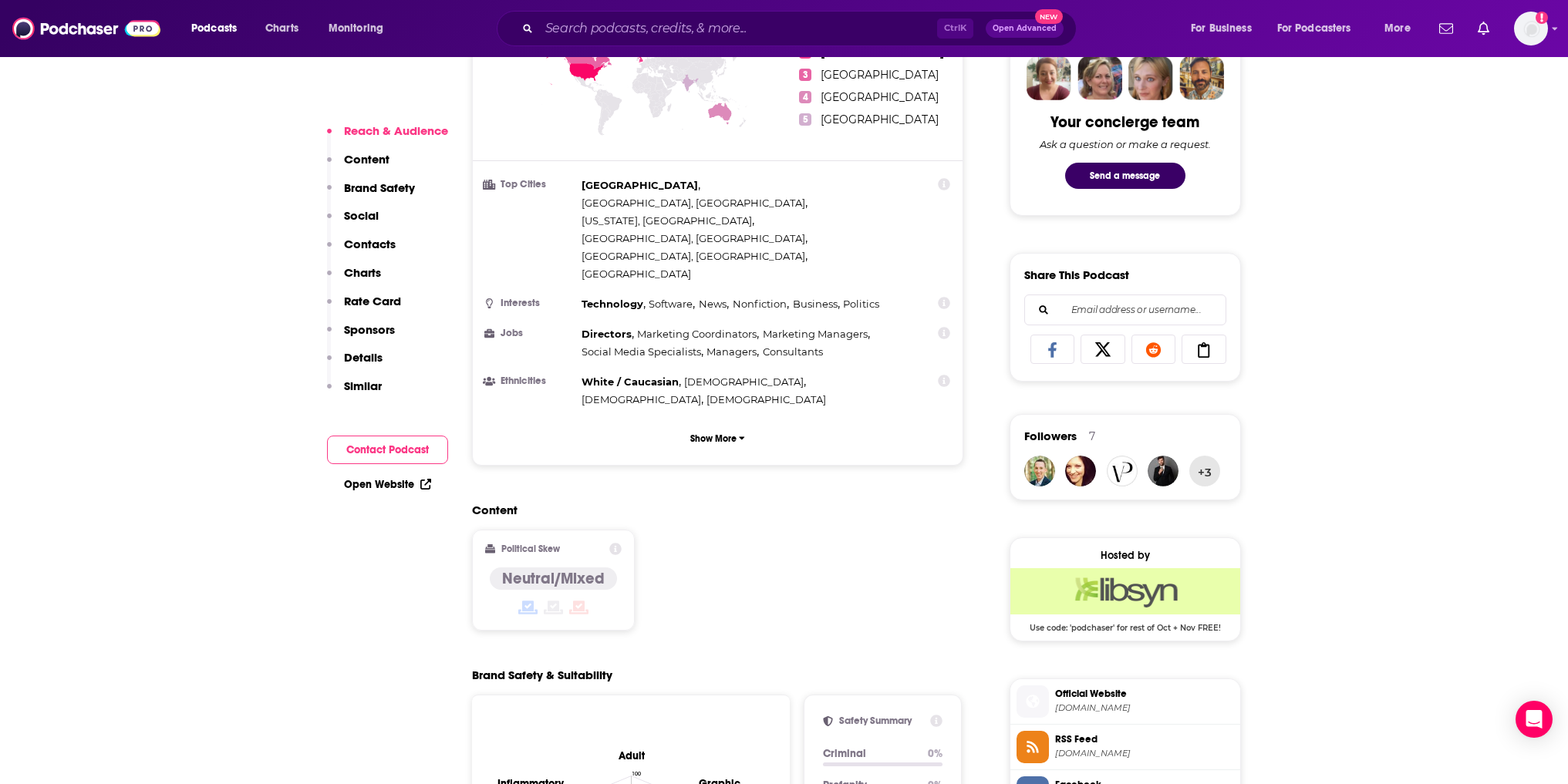
scroll to position [1157, 0]
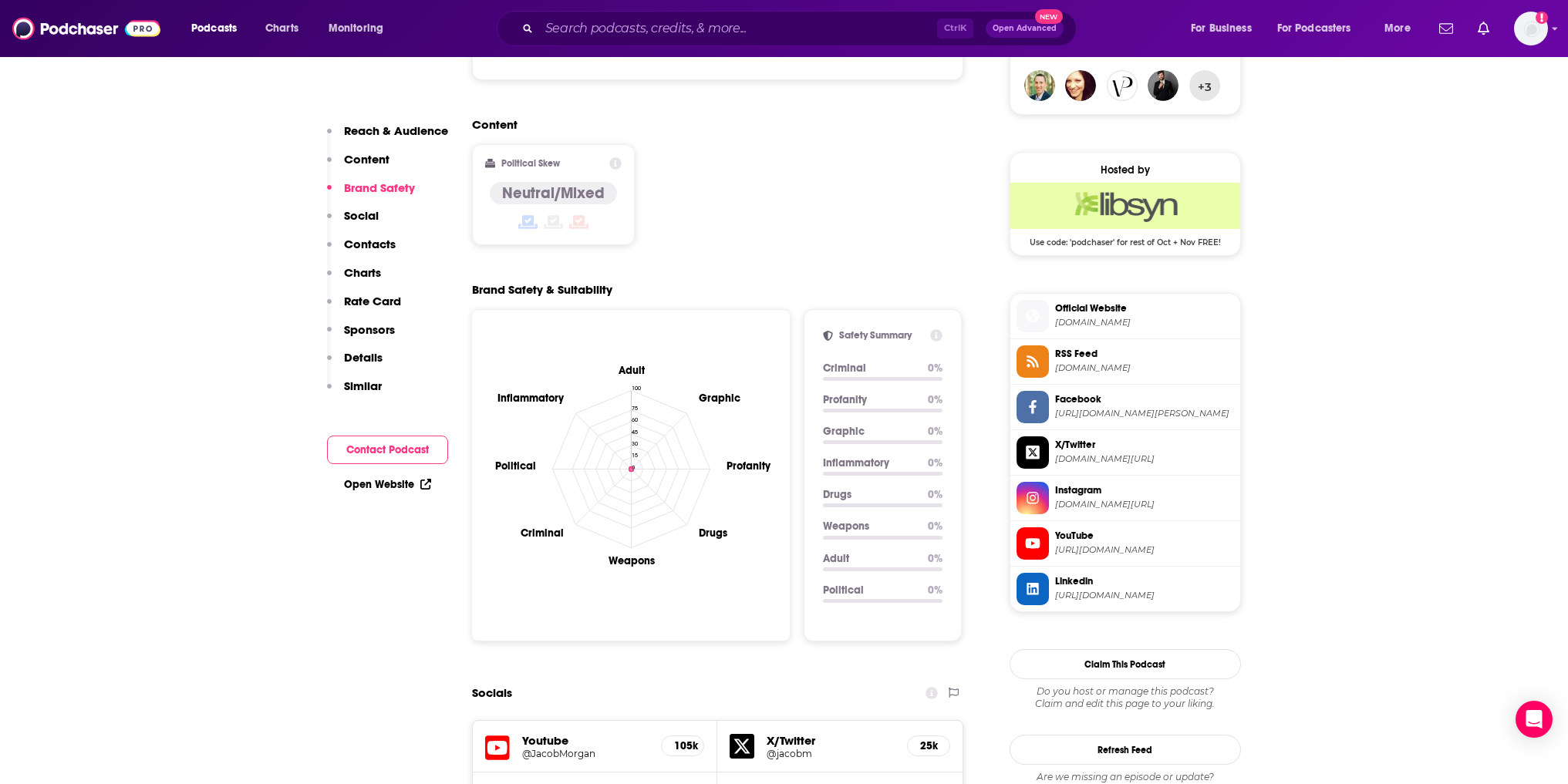
click at [352, 392] on p "Similar" at bounding box center [362, 385] width 38 height 15
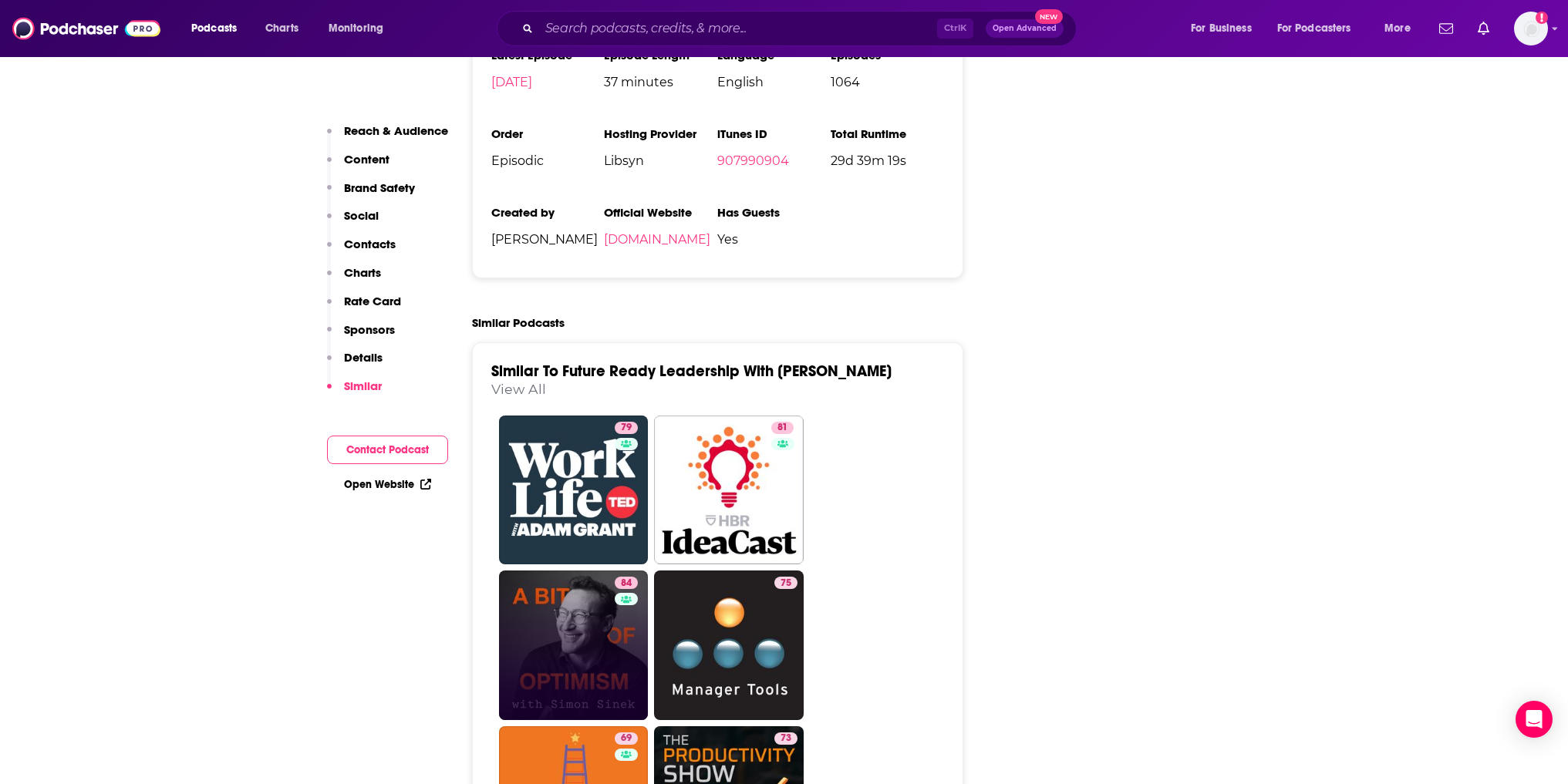
scroll to position [3386, 0]
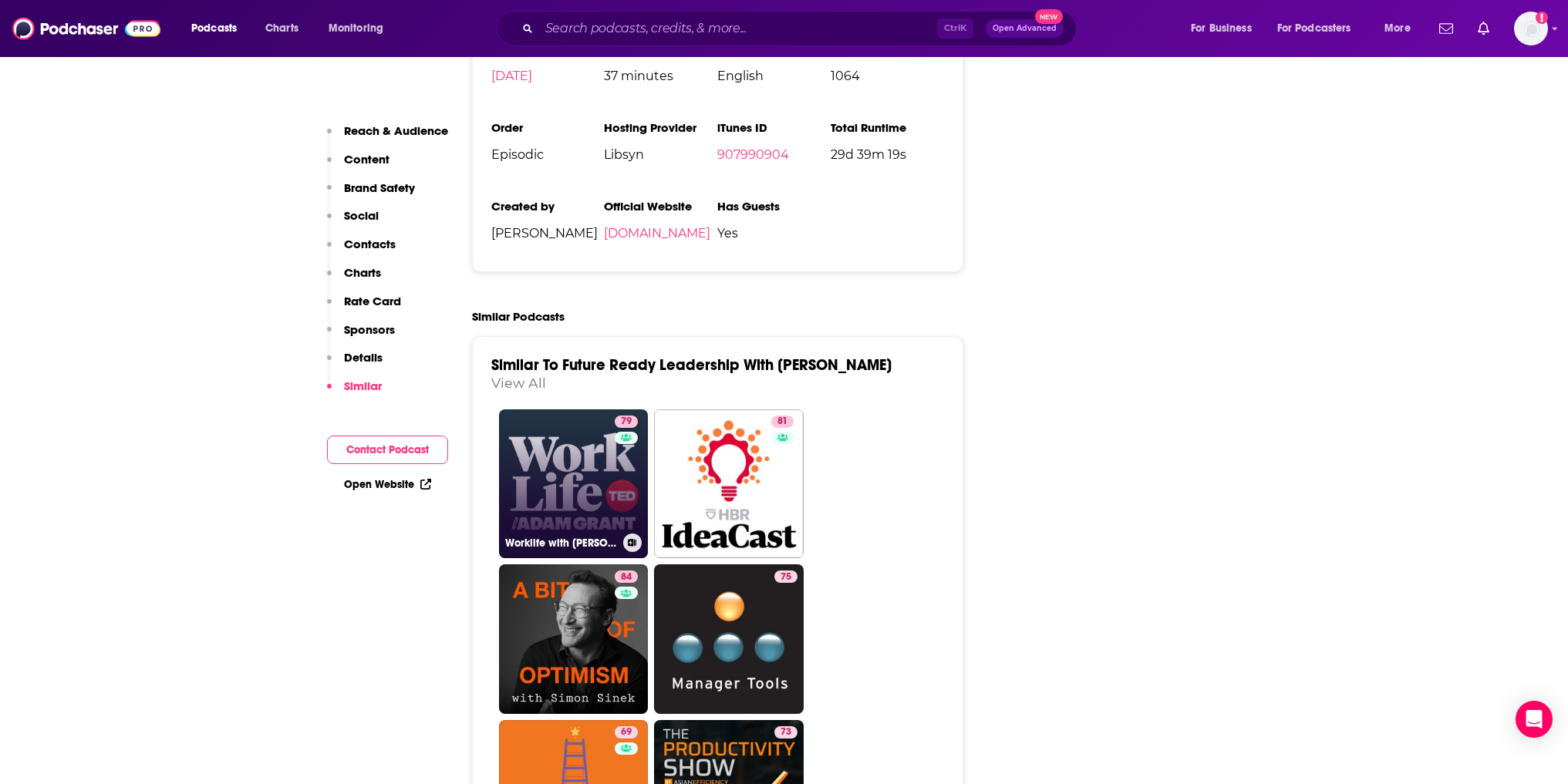
click at [564, 409] on link "79 Worklife with [PERSON_NAME]" at bounding box center [573, 484] width 150 height 150
type input "[URL][DOMAIN_NAME][PERSON_NAME]"
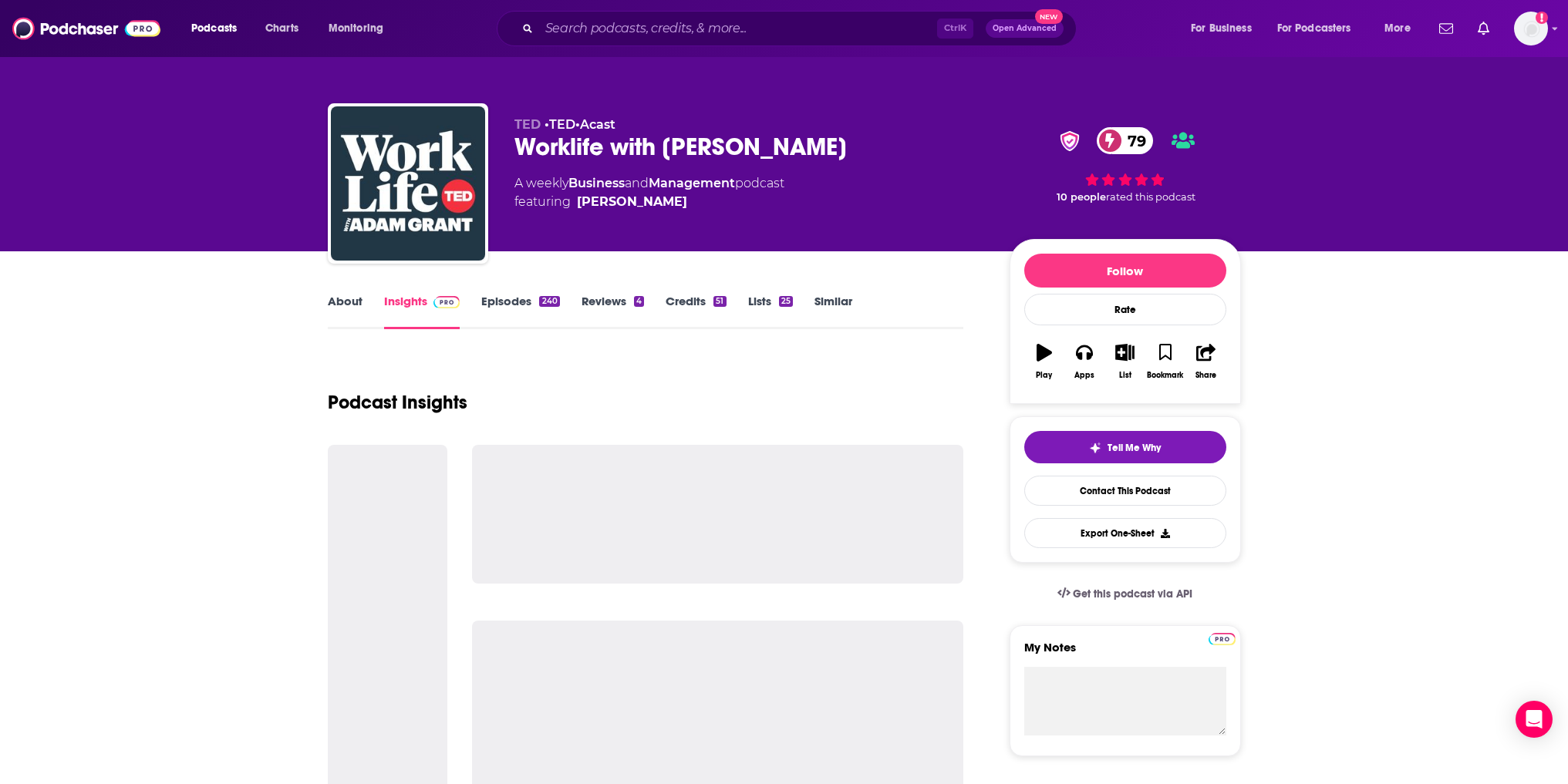
click at [540, 308] on link "Episodes 240" at bounding box center [520, 311] width 77 height 36
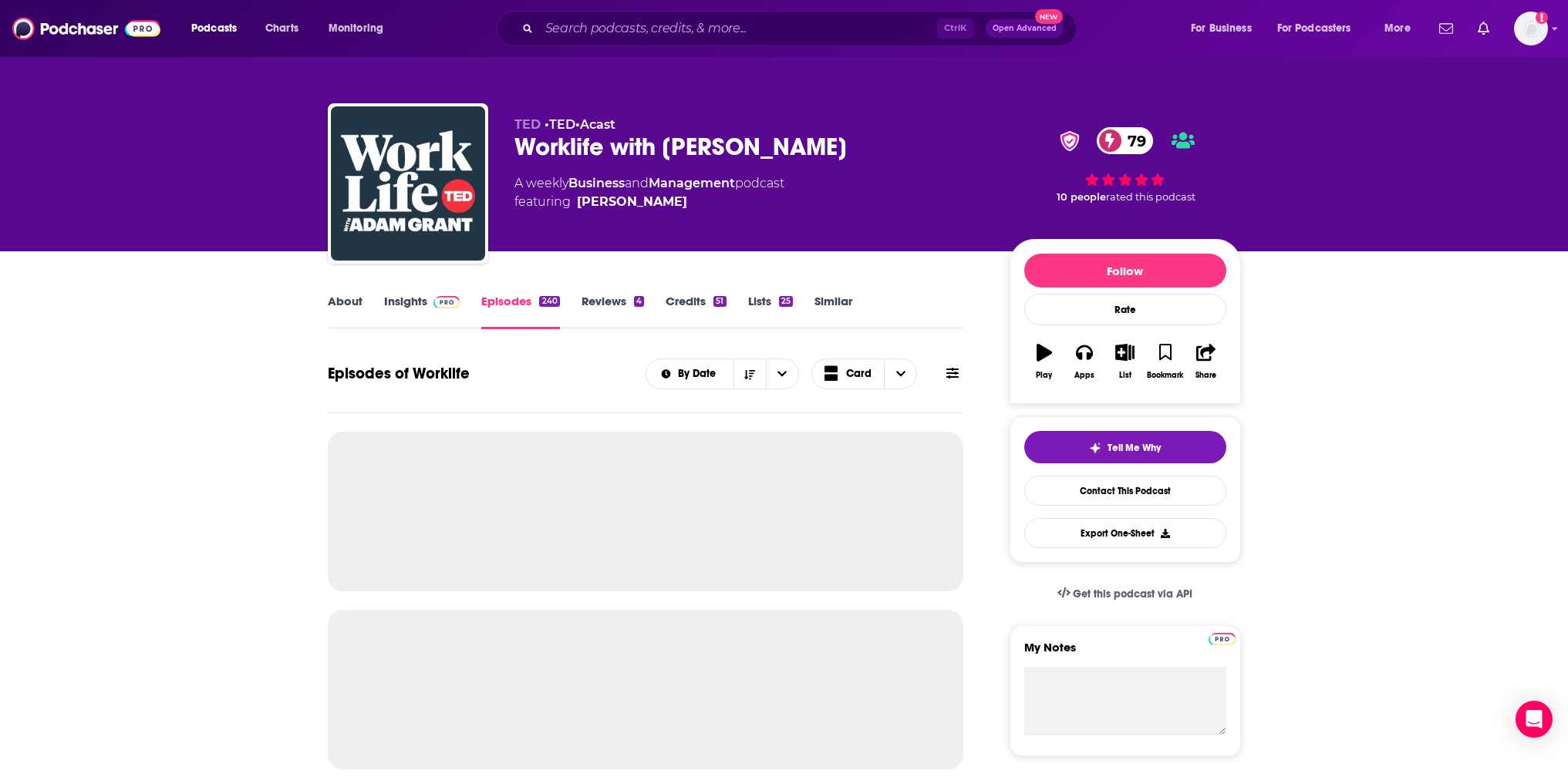
click at [425, 313] on link "Insights" at bounding box center [422, 311] width 77 height 36
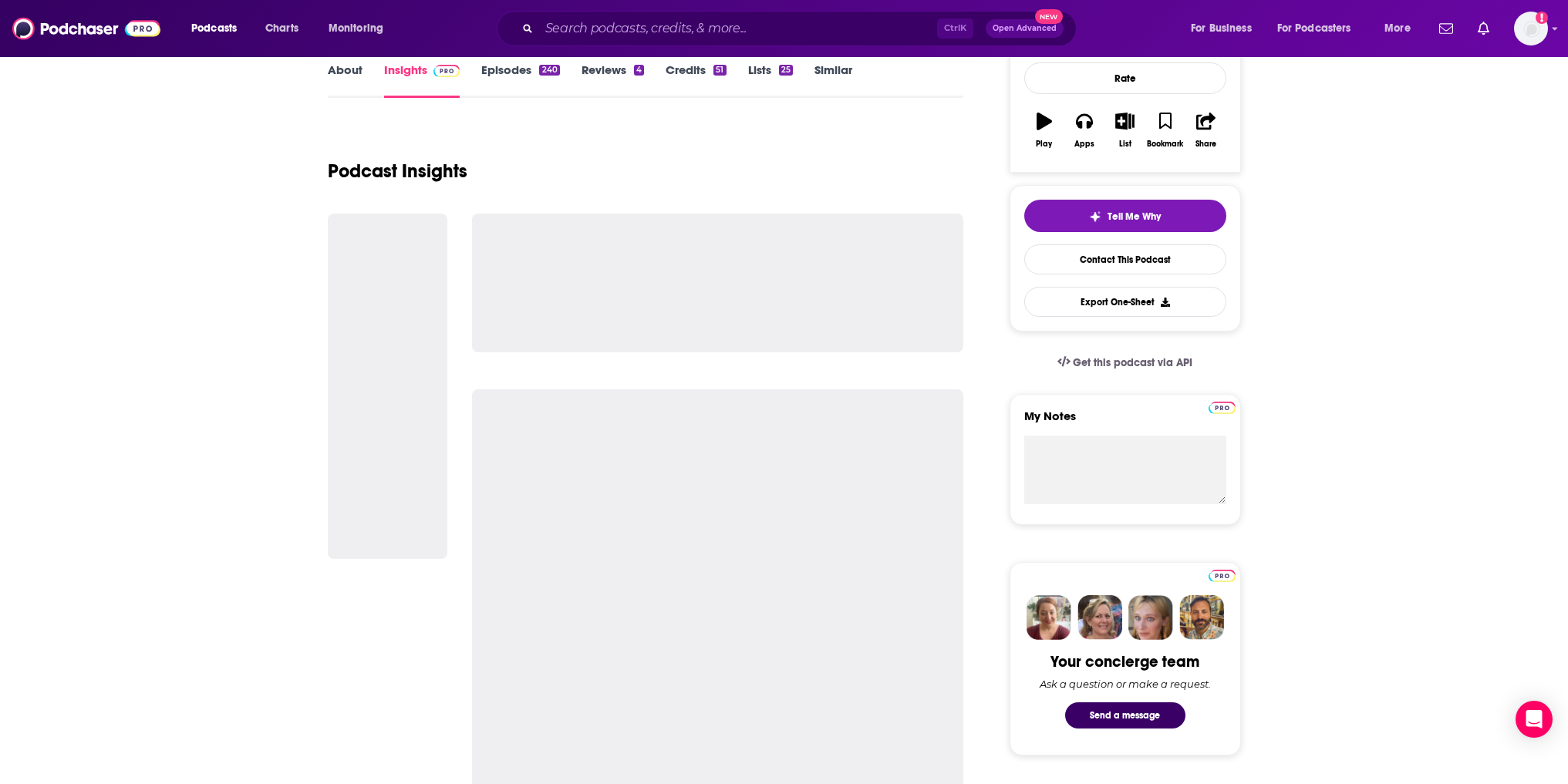
scroll to position [309, 0]
